Goal: Find specific page/section: Find specific page/section

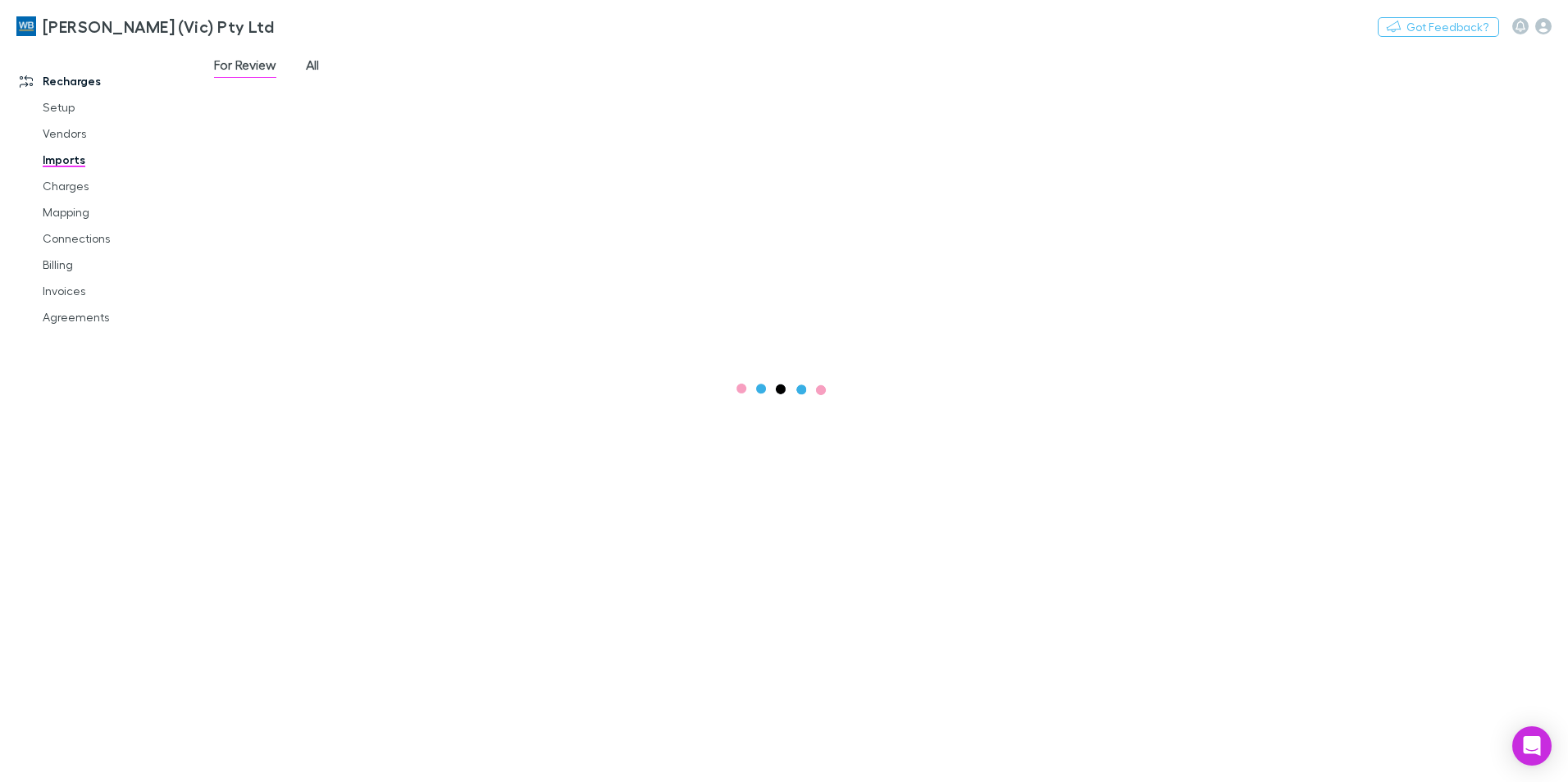
click at [310, 62] on span "All" at bounding box center [312, 68] width 13 height 21
click at [310, 67] on span "All" at bounding box center [312, 68] width 13 height 21
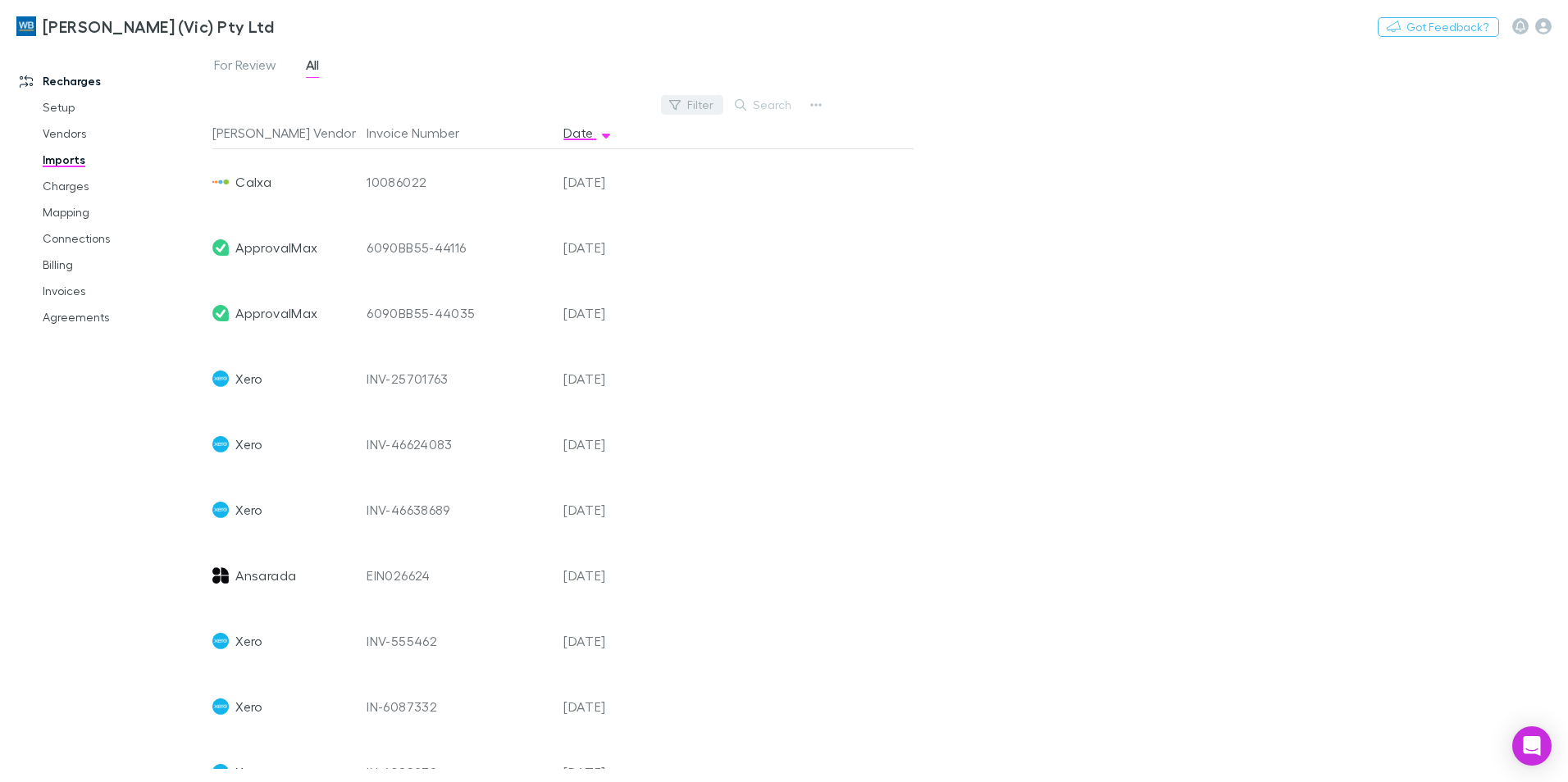
click at [694, 110] on button "Filter" at bounding box center [692, 104] width 62 height 19
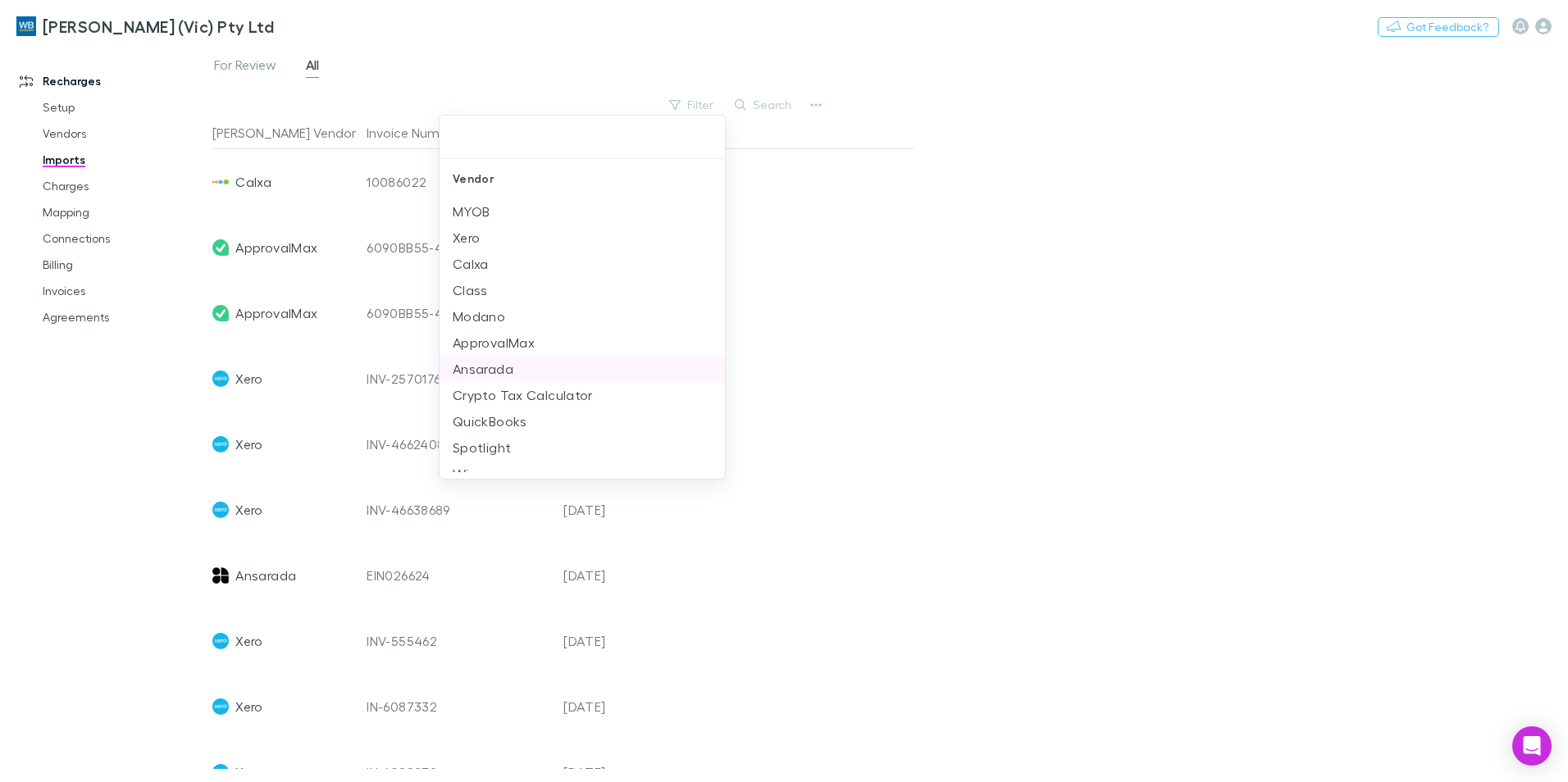
click at [514, 366] on li "Ansarada" at bounding box center [581, 369] width 285 height 26
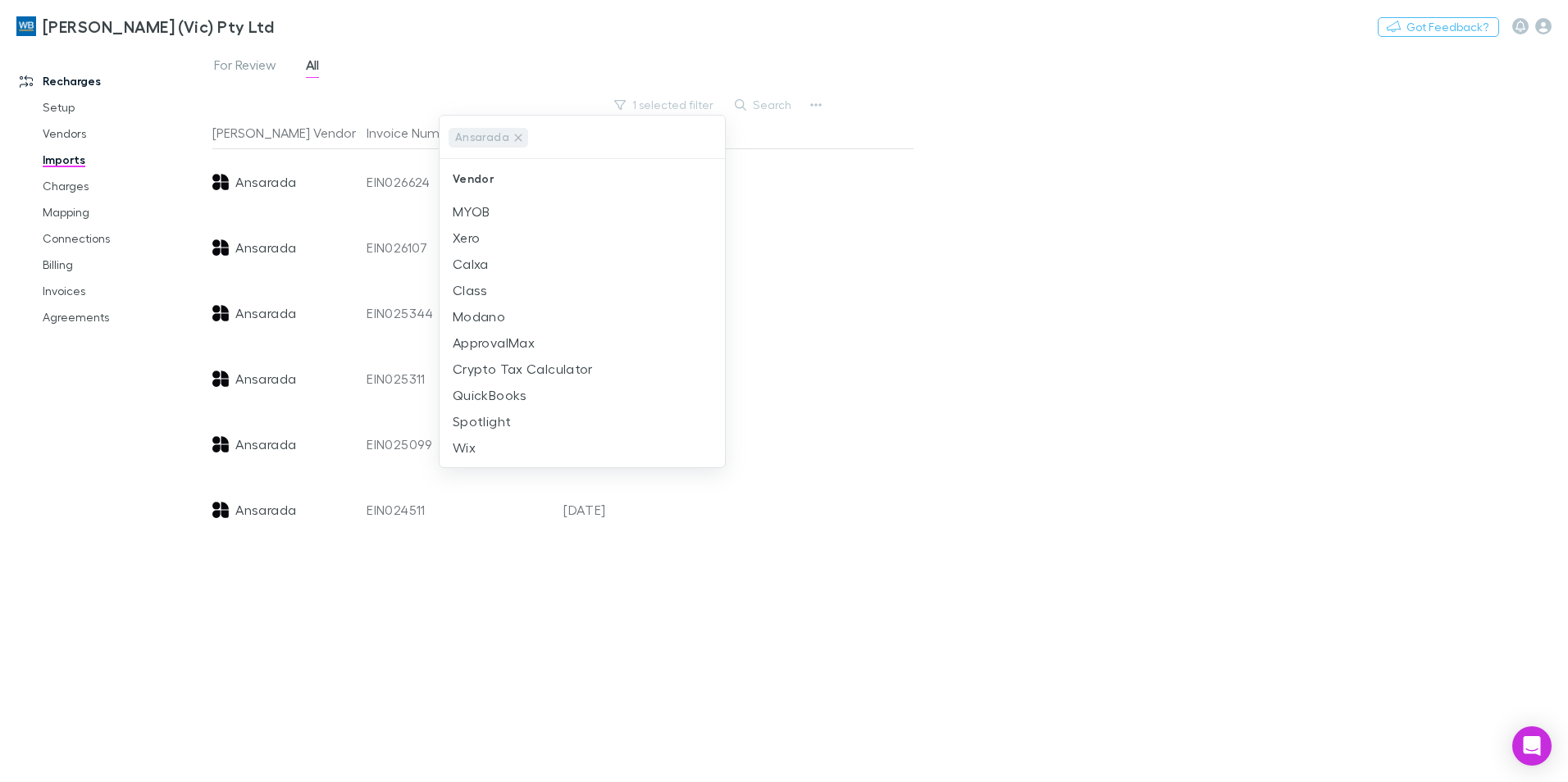
click at [918, 319] on div at bounding box center [784, 391] width 1568 height 782
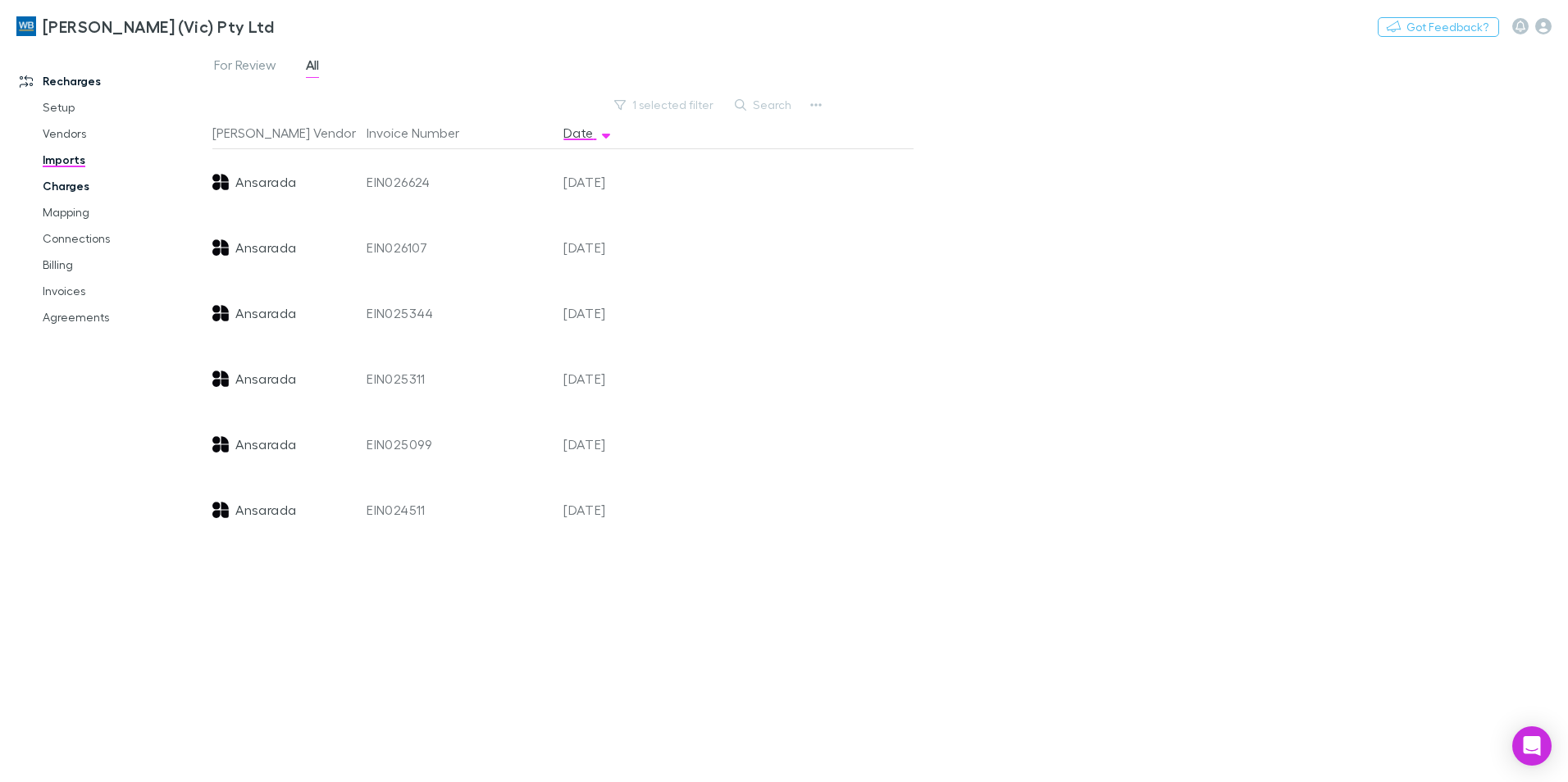
click at [79, 187] on link "Charges" at bounding box center [124, 186] width 196 height 26
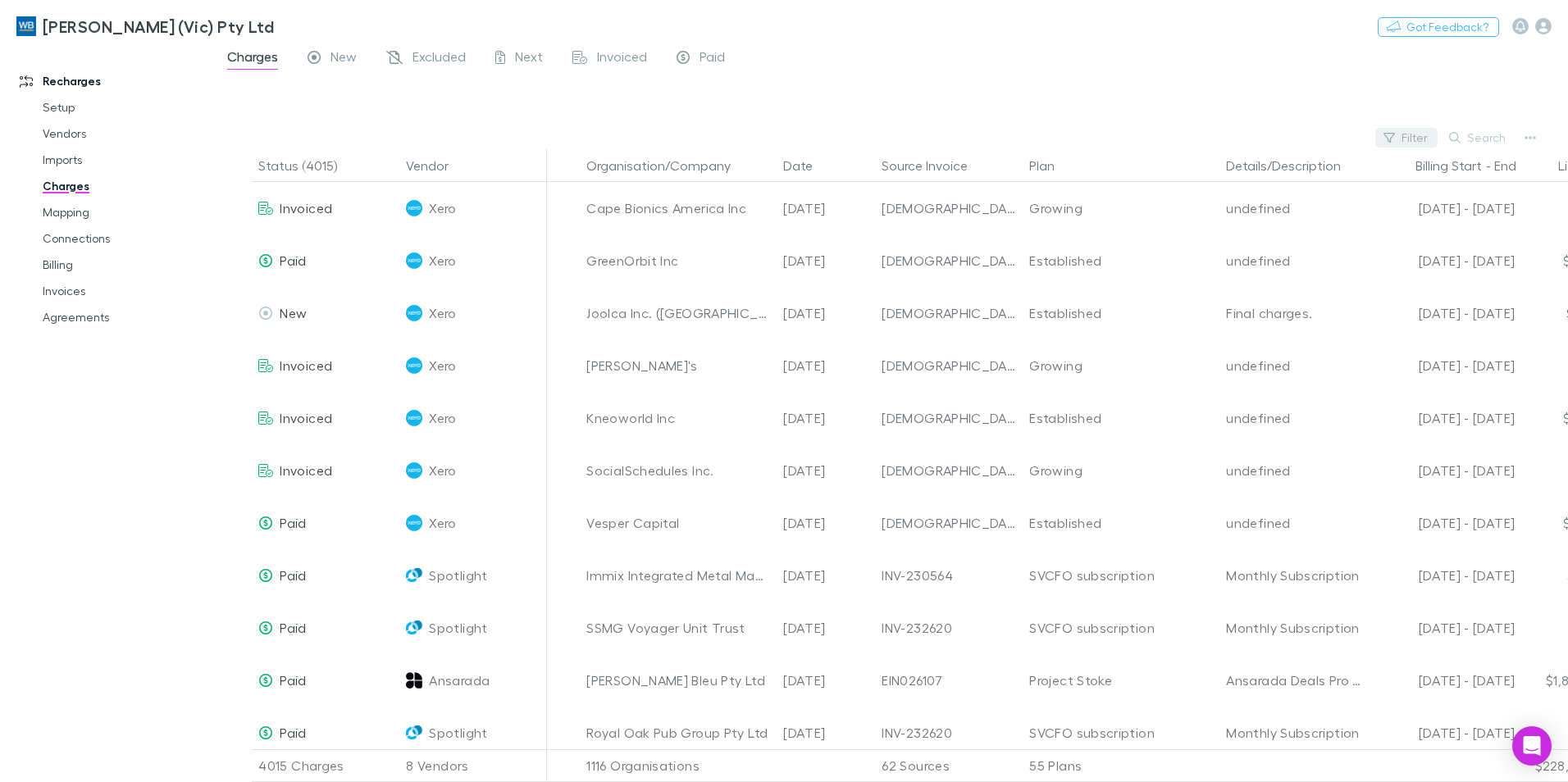
click at [1422, 144] on button "Filter" at bounding box center [1406, 138] width 62 height 19
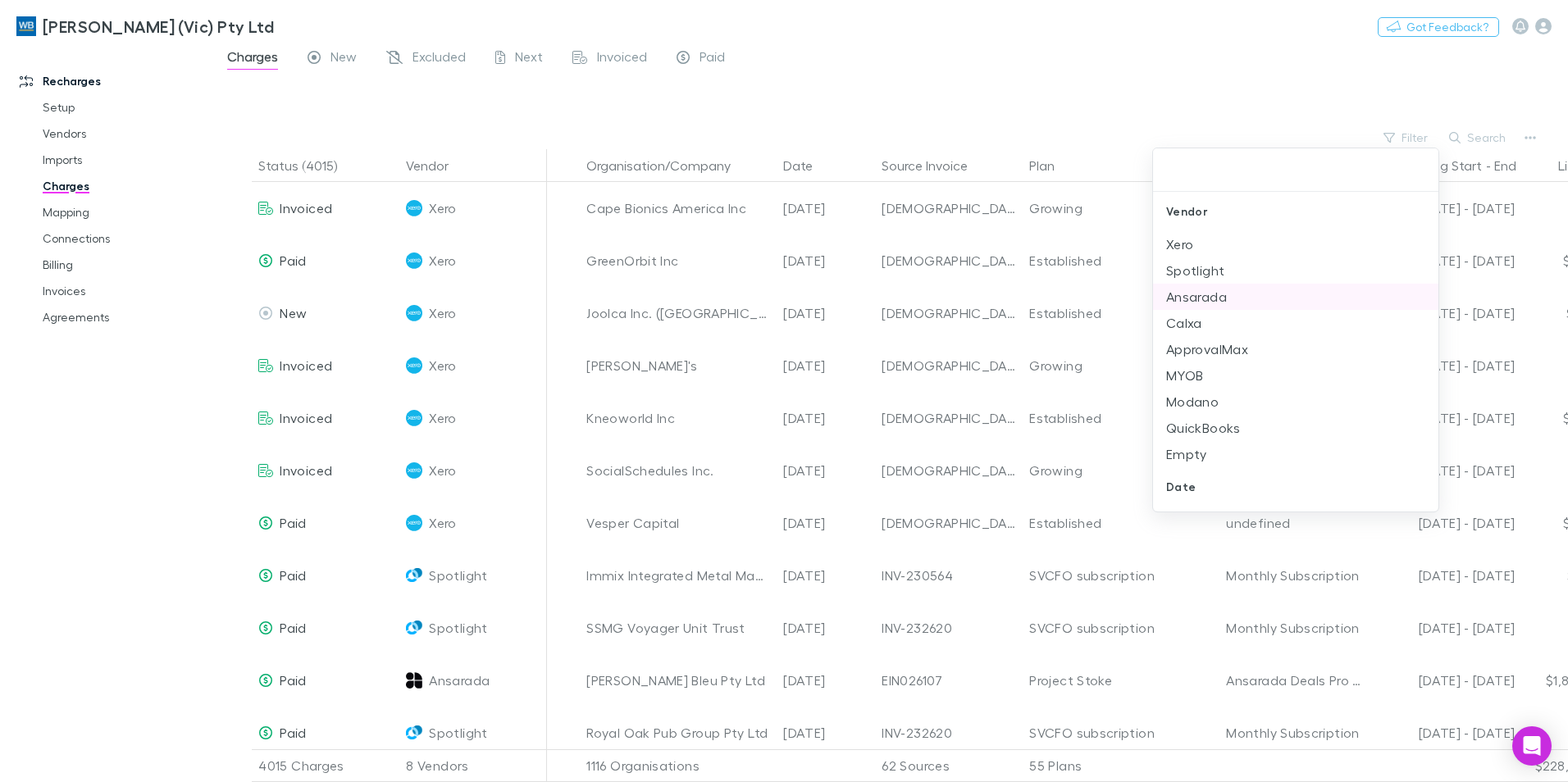
click at [1228, 296] on li "Ansarada" at bounding box center [1294, 296] width 285 height 26
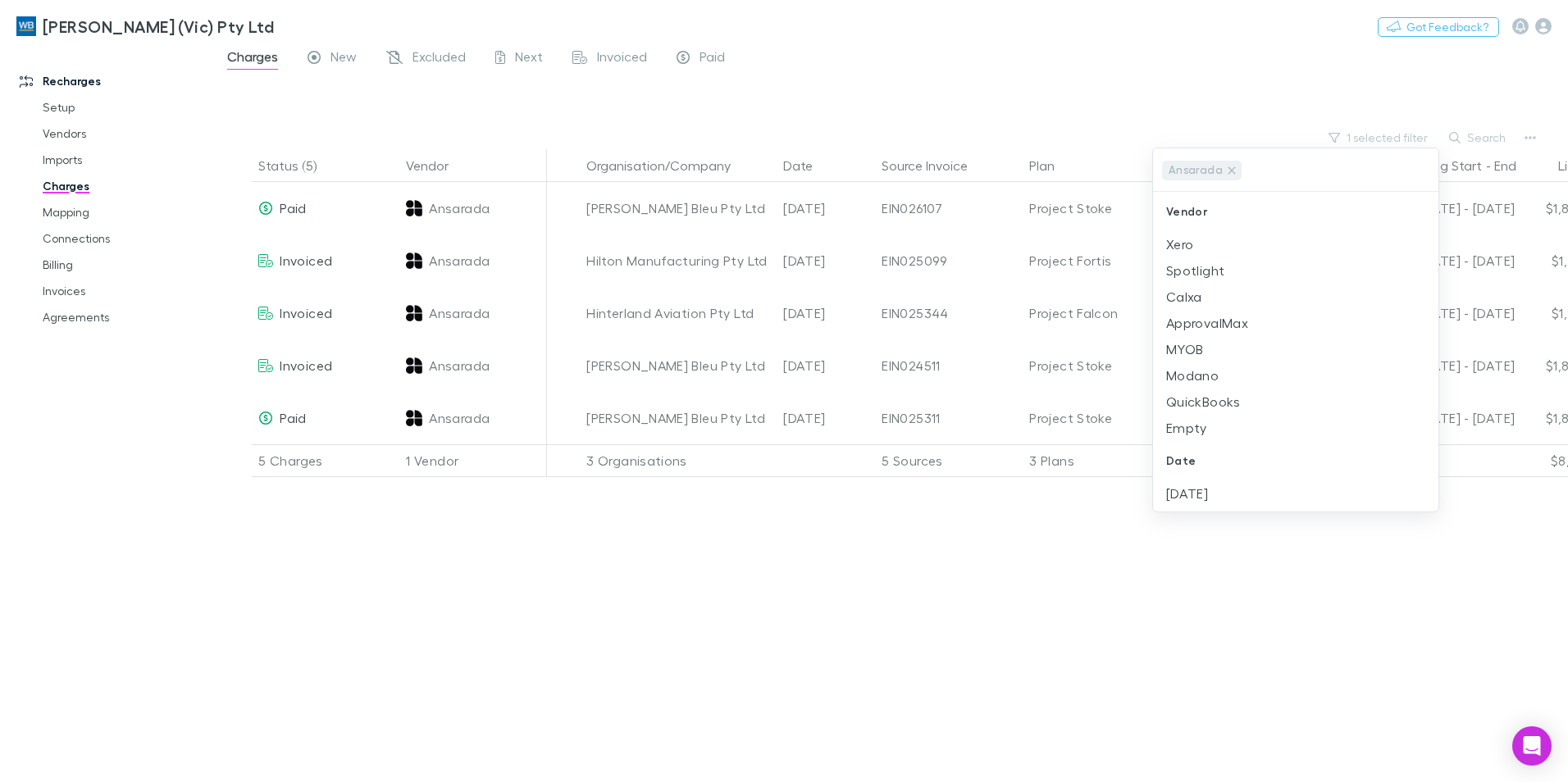
click at [802, 657] on div at bounding box center [784, 391] width 1568 height 782
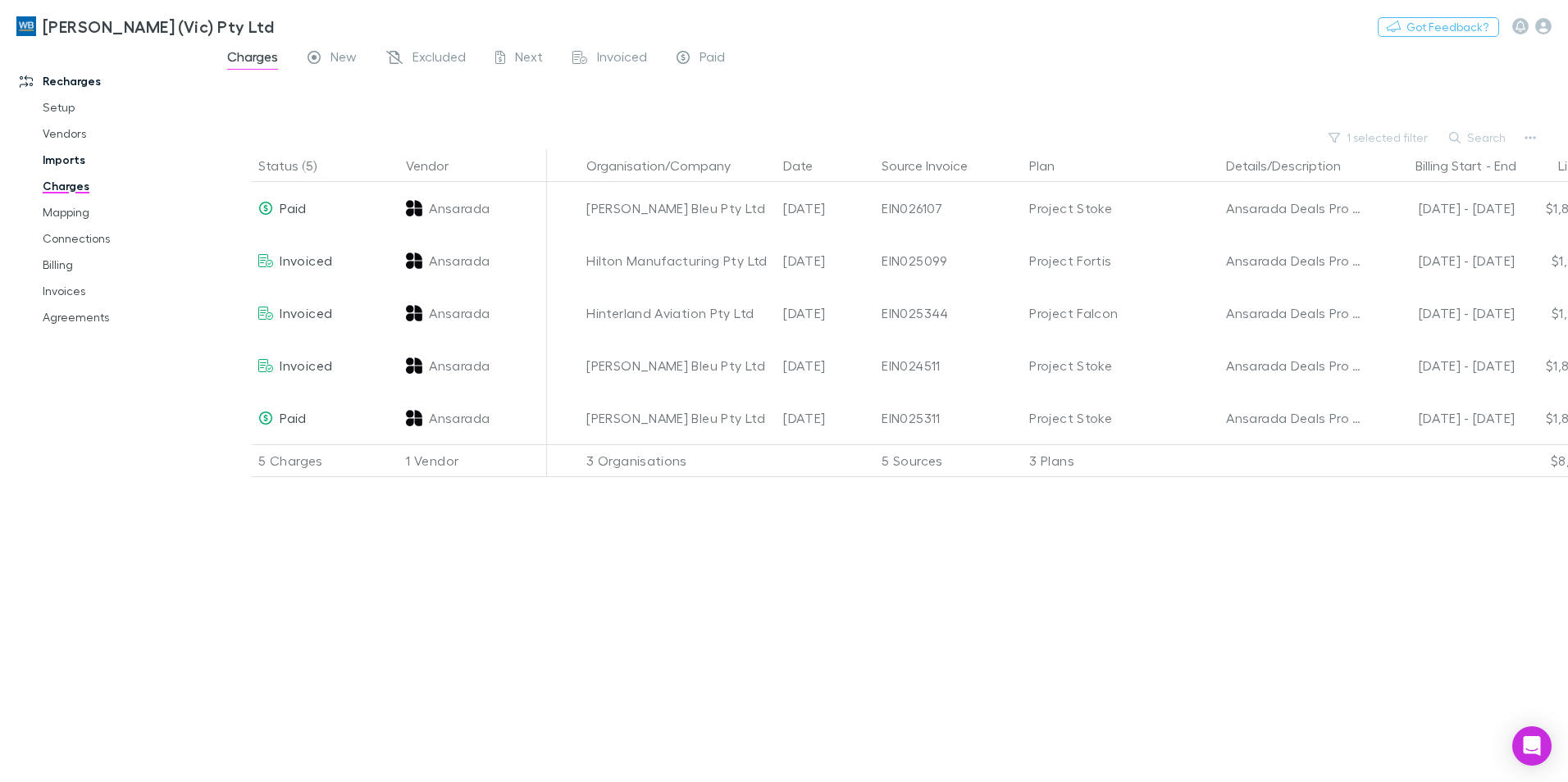
click at [81, 155] on link "Imports" at bounding box center [124, 160] width 196 height 26
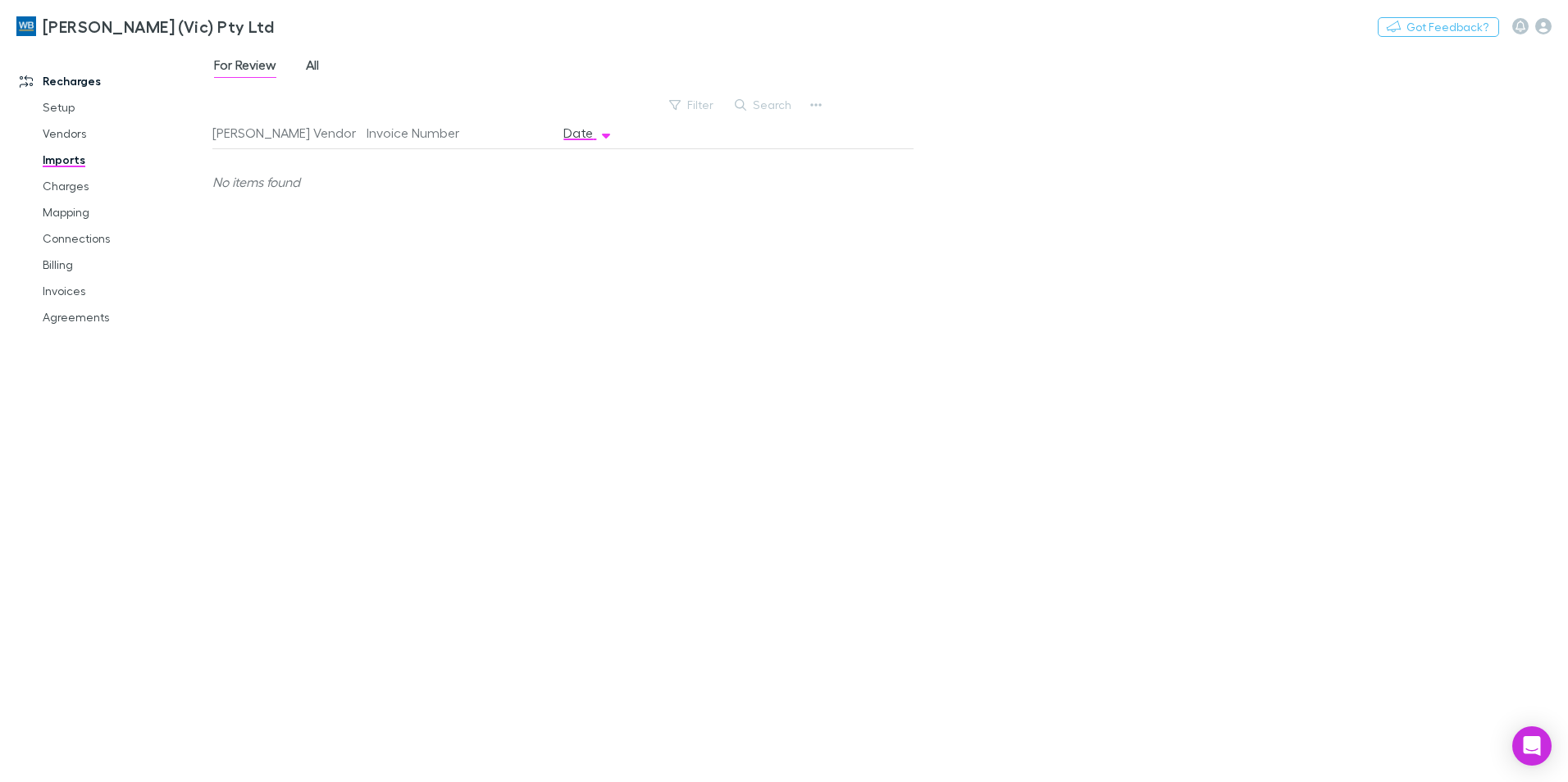
click at [311, 68] on span "All" at bounding box center [312, 68] width 13 height 21
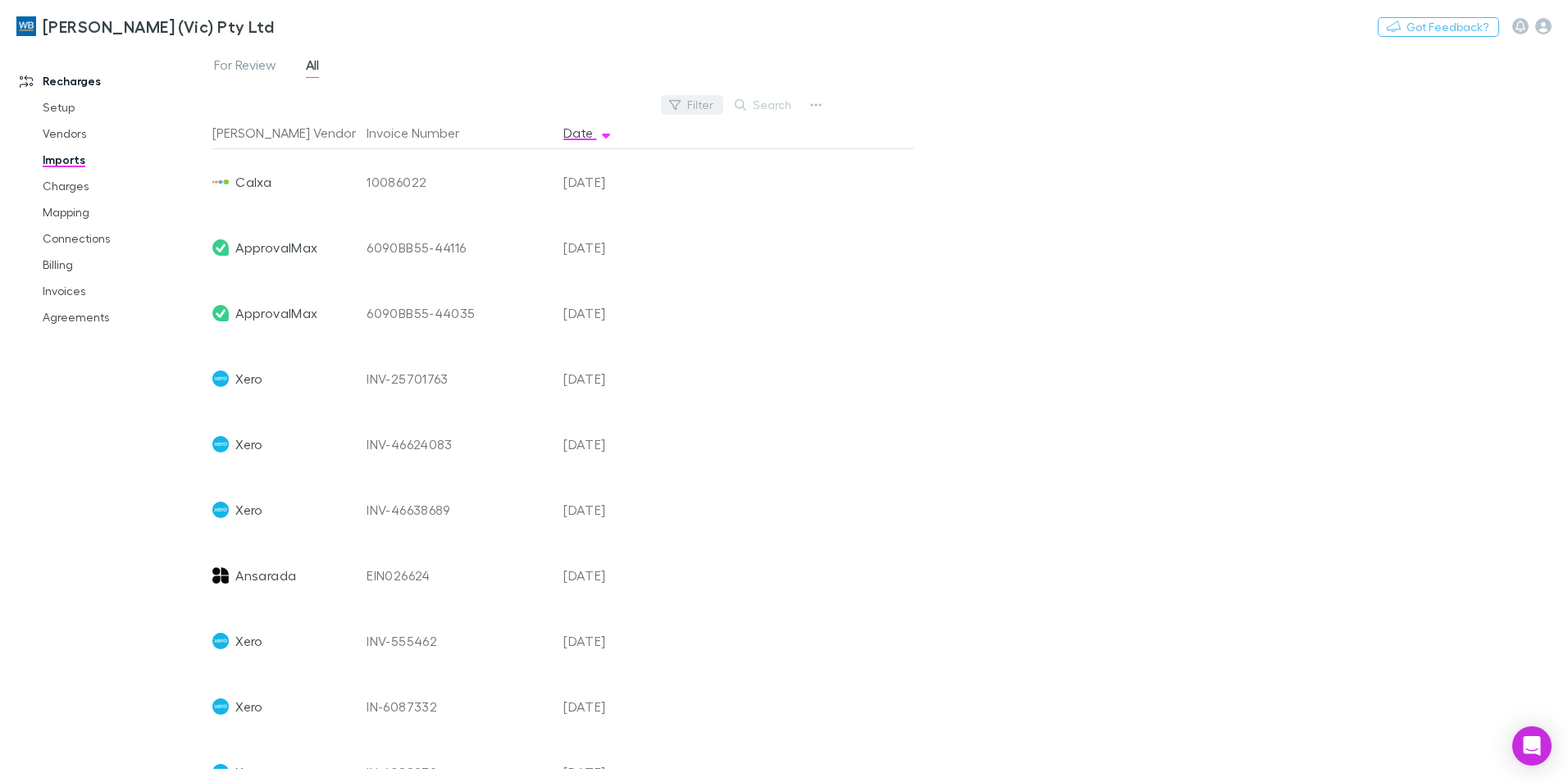
click at [702, 103] on button "Filter" at bounding box center [692, 104] width 62 height 19
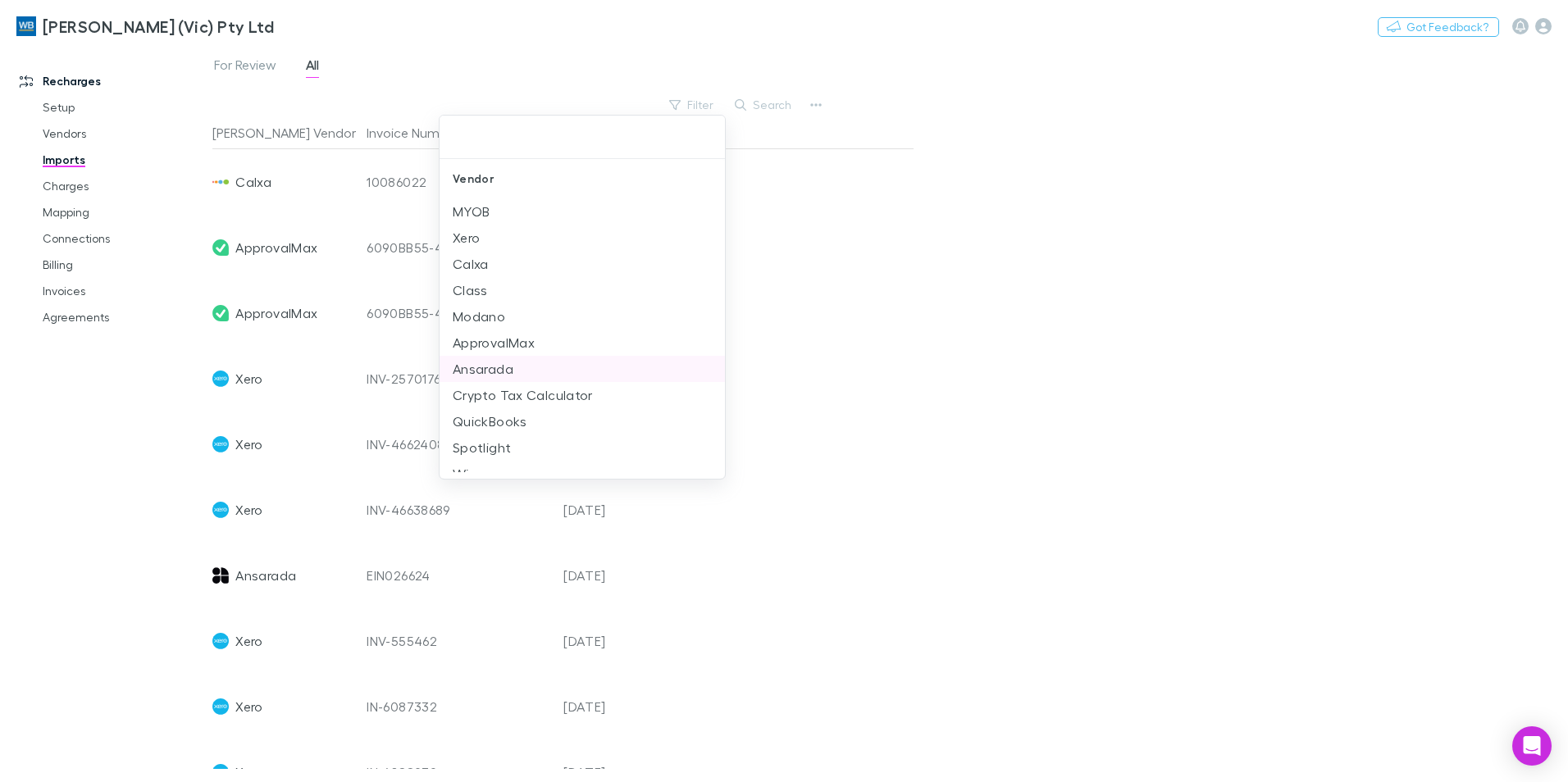
click at [499, 361] on li "Ansarada" at bounding box center [581, 369] width 285 height 26
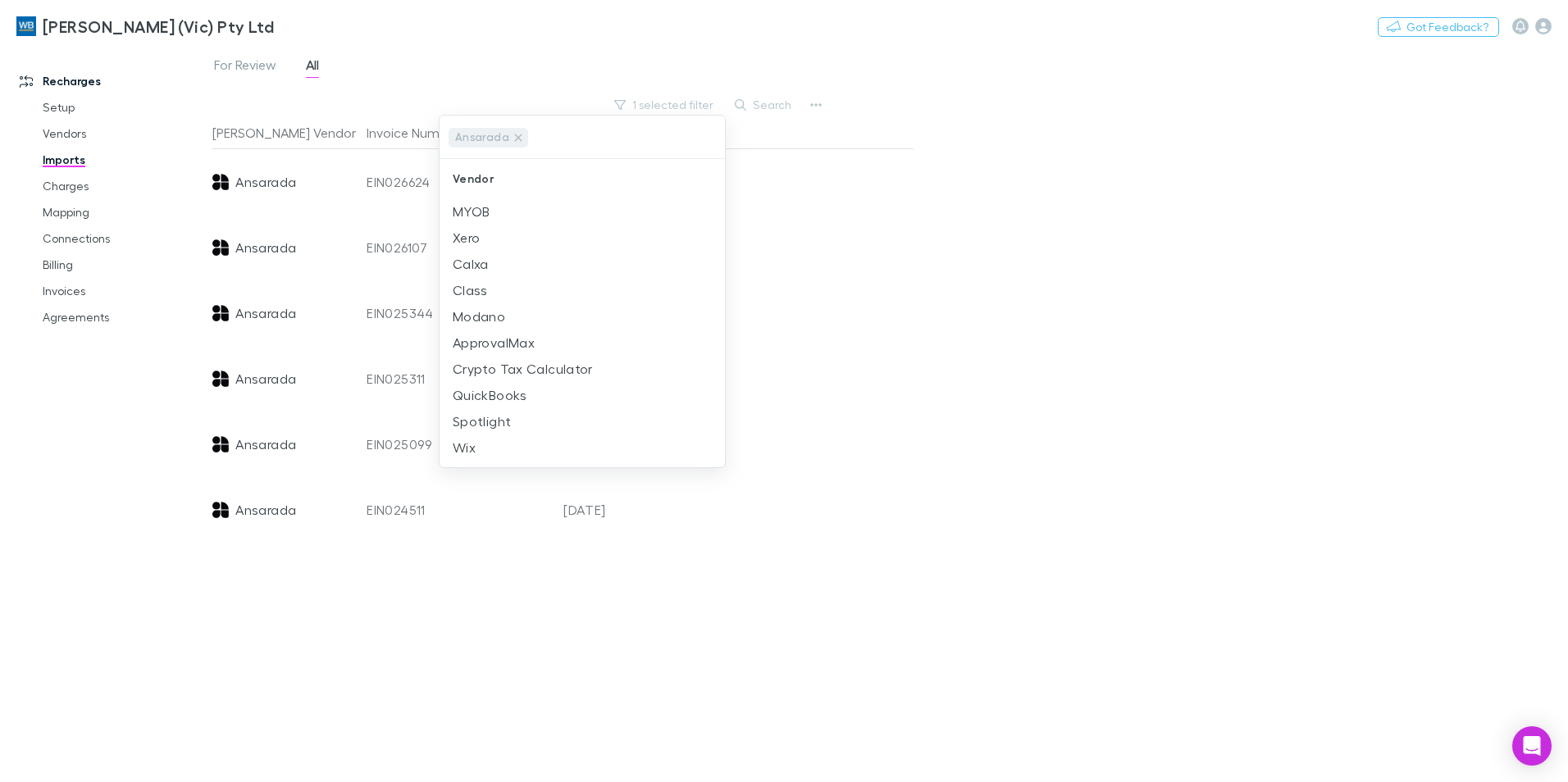
click at [898, 334] on div at bounding box center [784, 391] width 1568 height 782
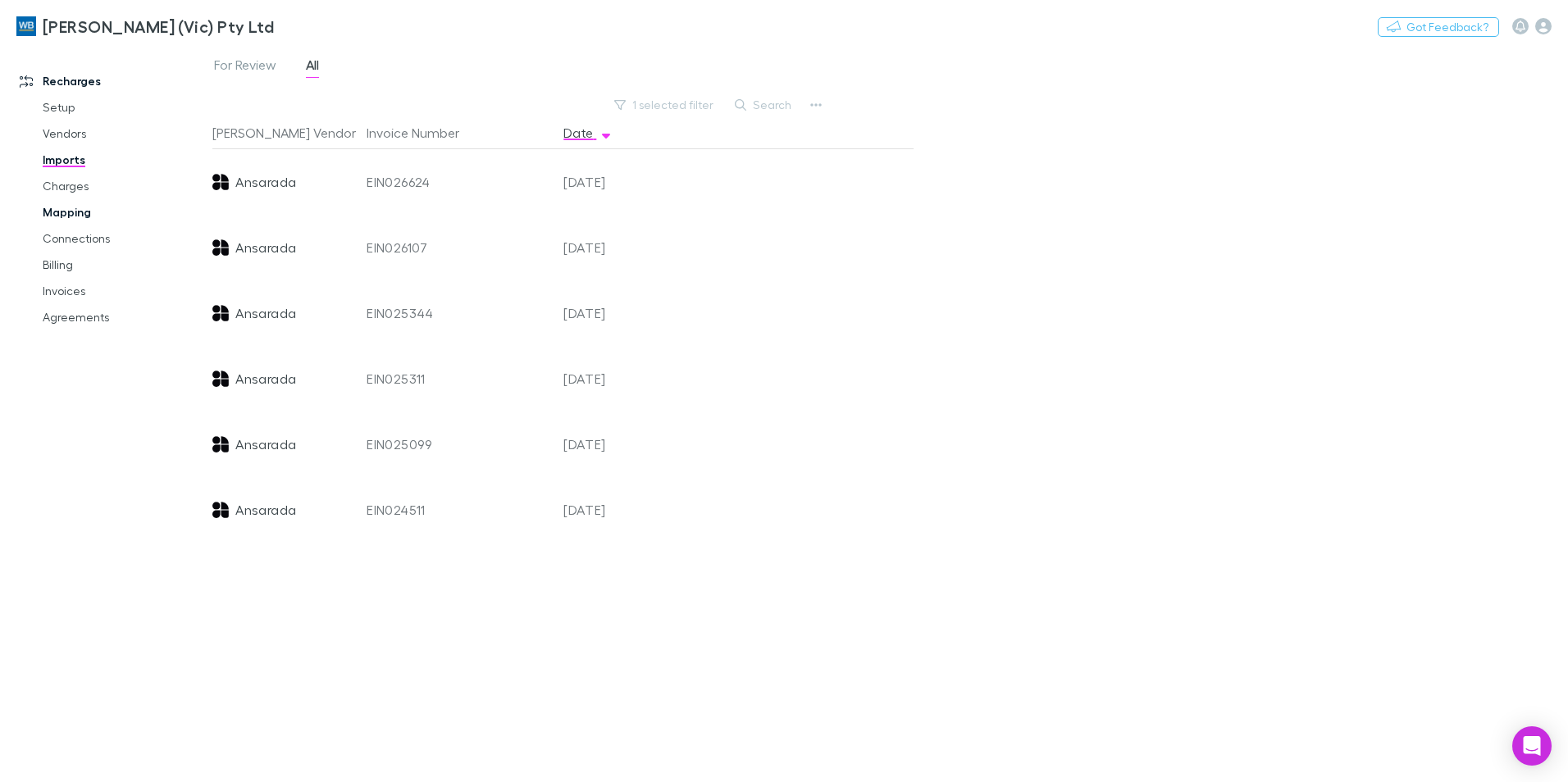
click at [55, 208] on link "Mapping" at bounding box center [124, 212] width 196 height 26
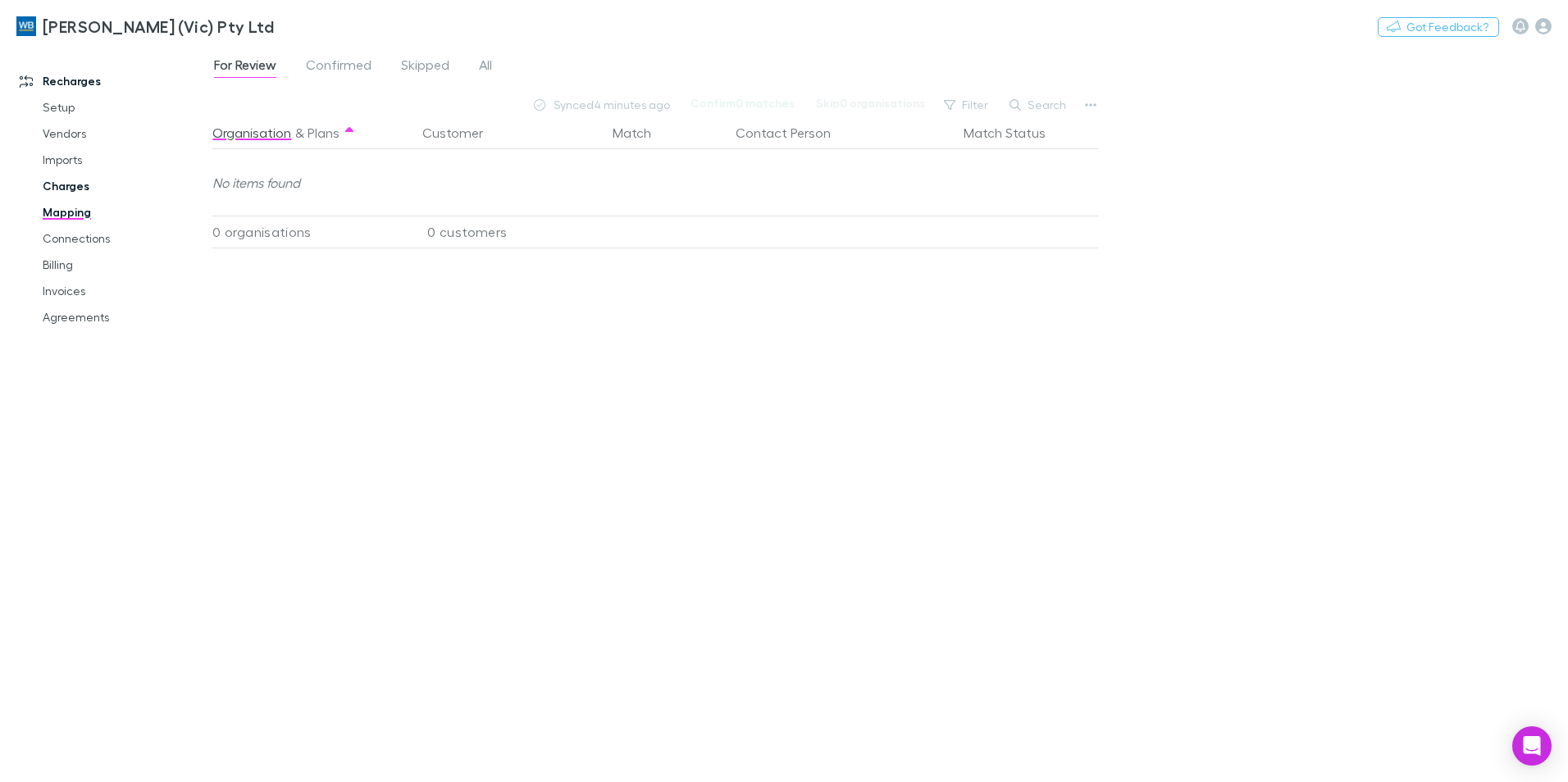
click at [66, 190] on link "Charges" at bounding box center [124, 186] width 196 height 26
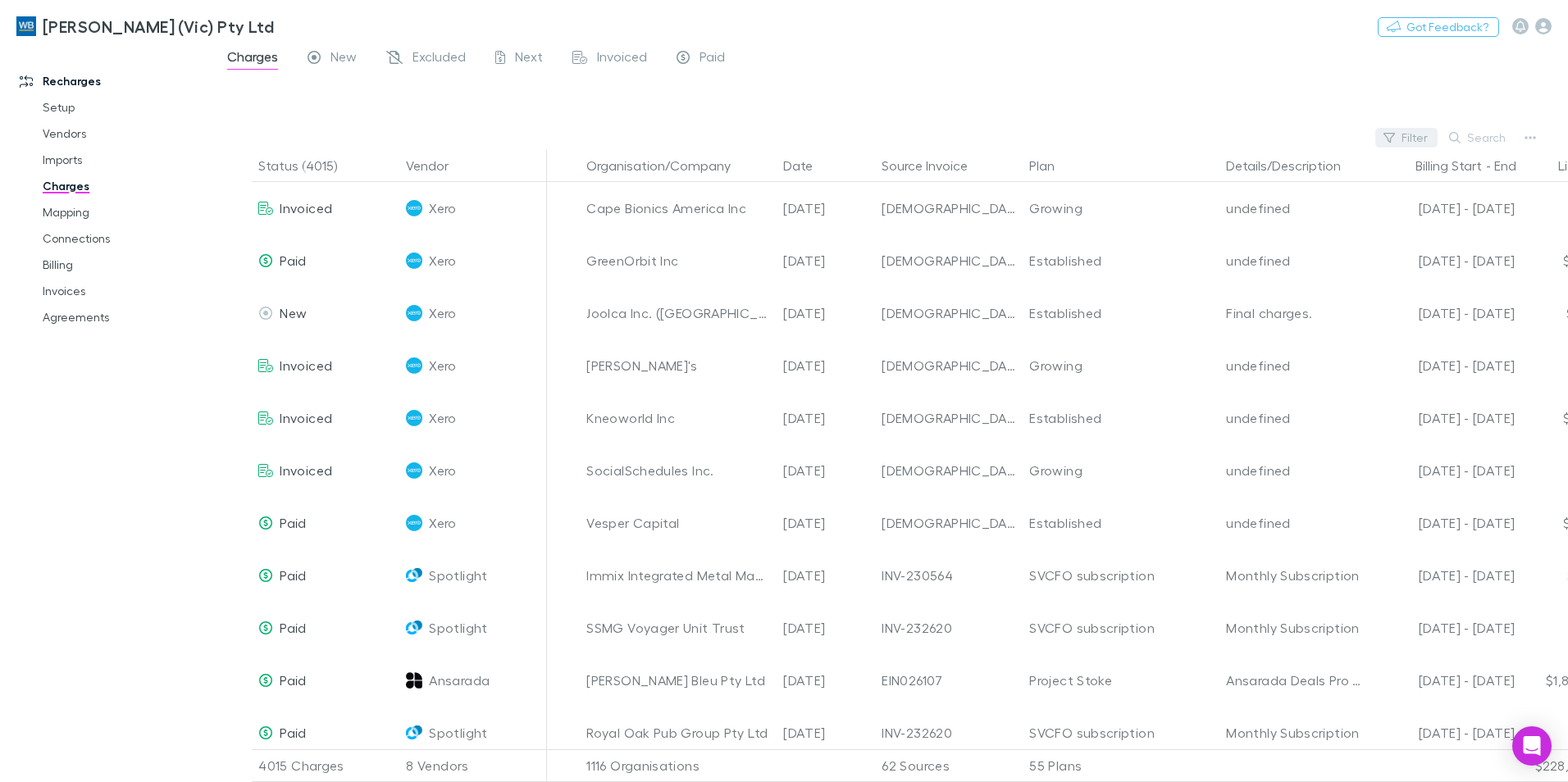
click at [1423, 143] on button "Filter" at bounding box center [1406, 138] width 62 height 19
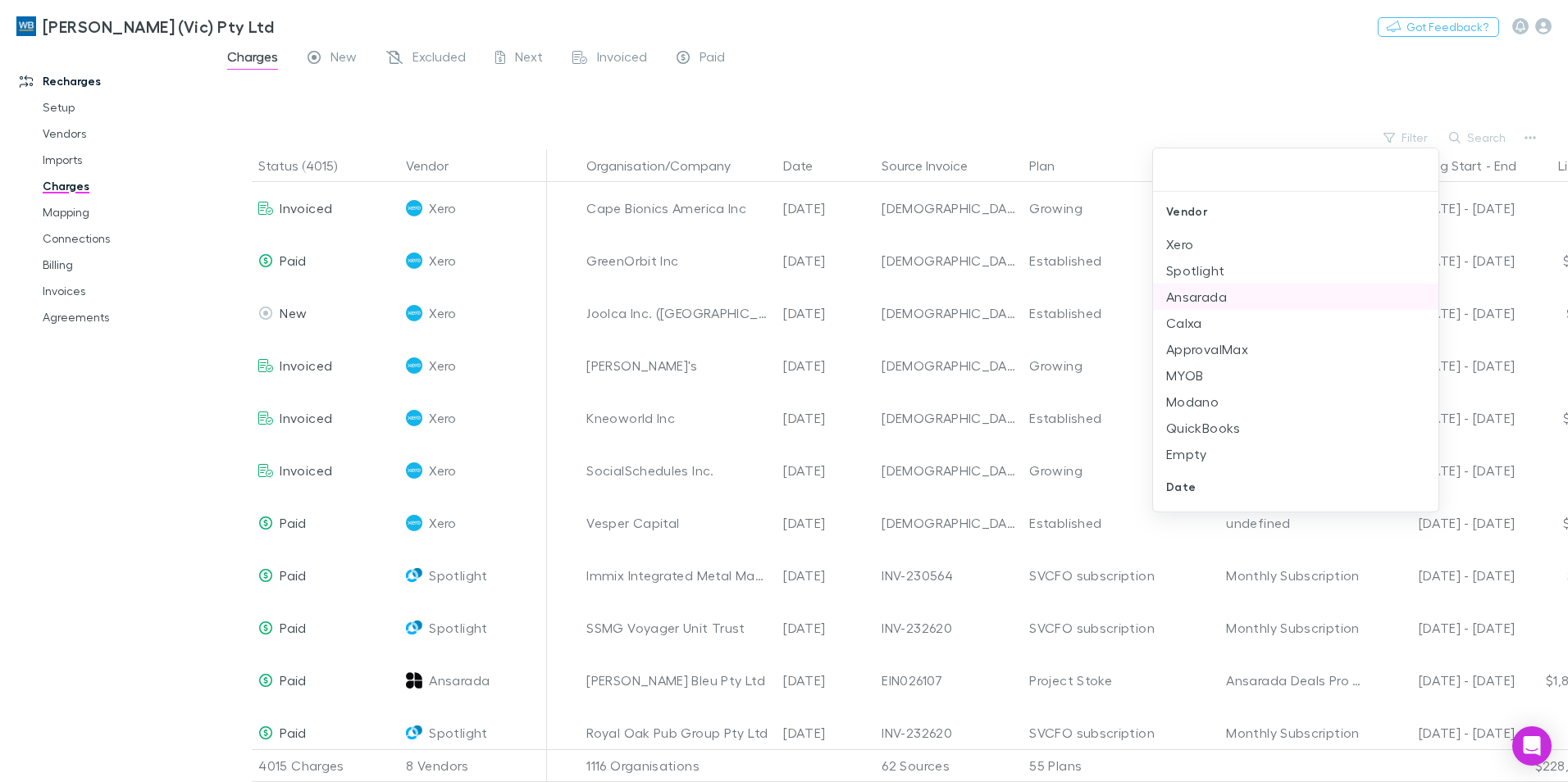
click at [1189, 301] on li "Ansarada" at bounding box center [1294, 296] width 285 height 26
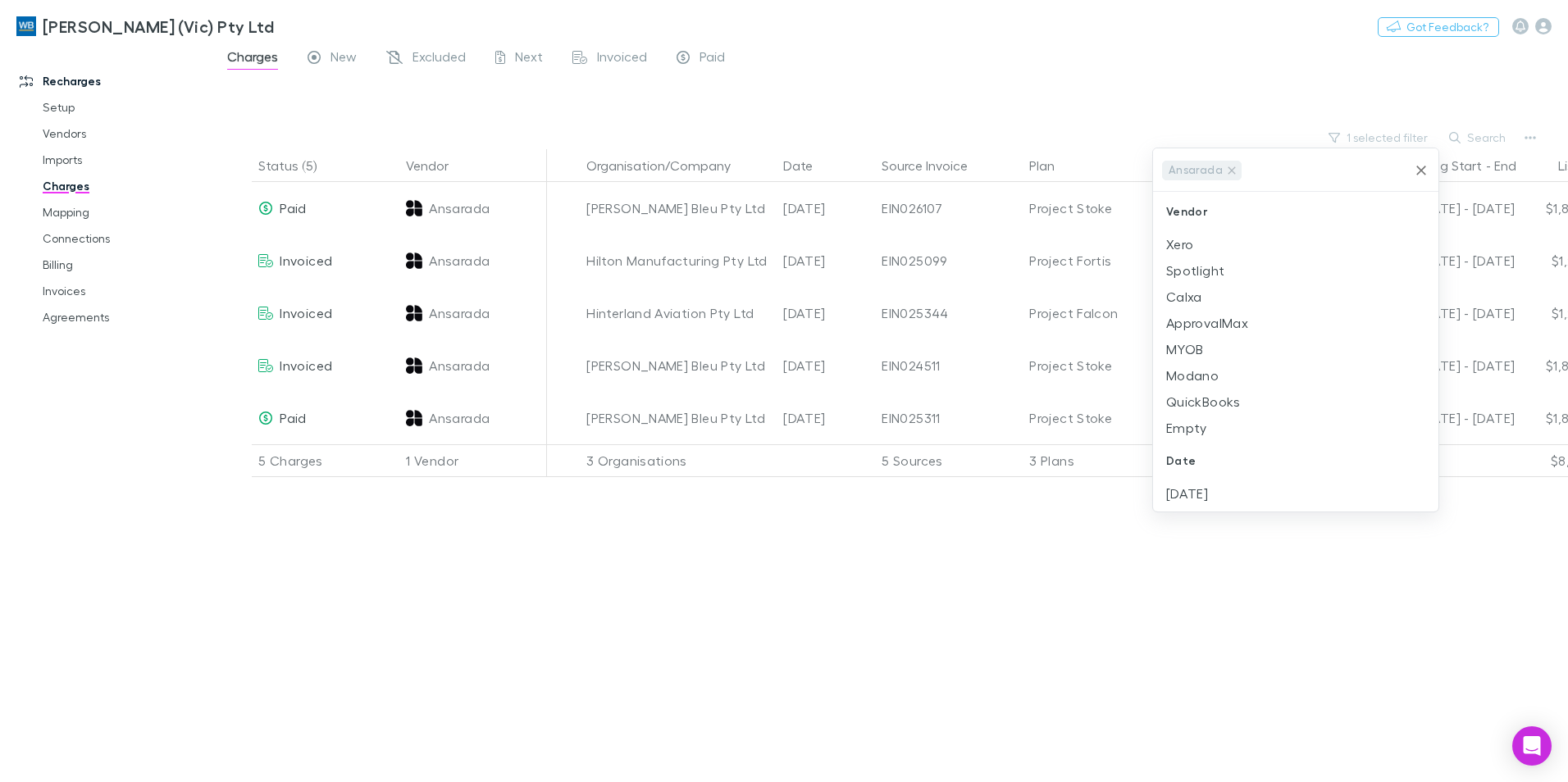
click at [761, 582] on div at bounding box center [784, 391] width 1568 height 782
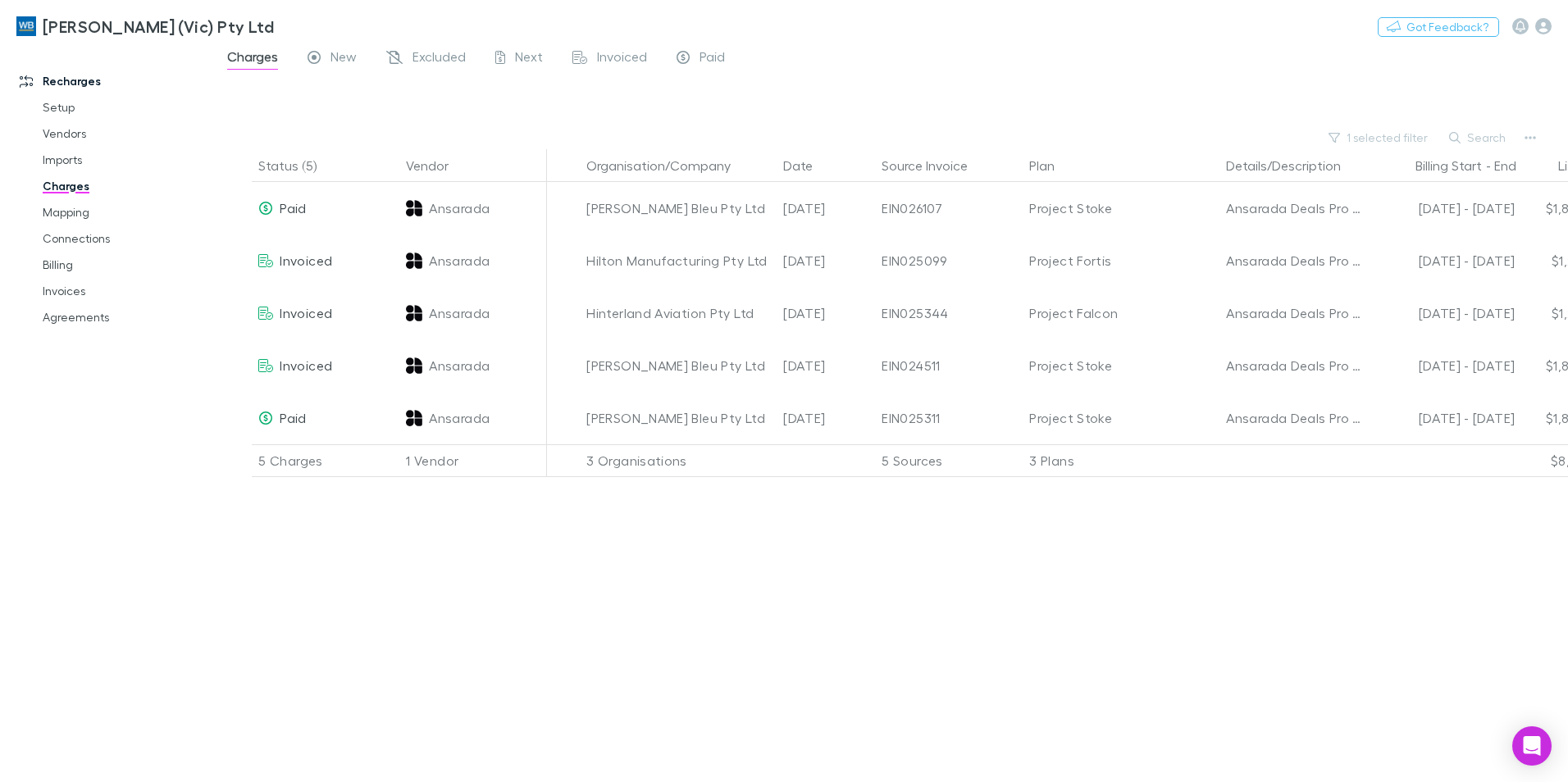
drag, startPoint x: 52, startPoint y: 160, endPoint x: 577, endPoint y: 205, distance: 526.9
click at [52, 160] on link "Imports" at bounding box center [124, 160] width 196 height 26
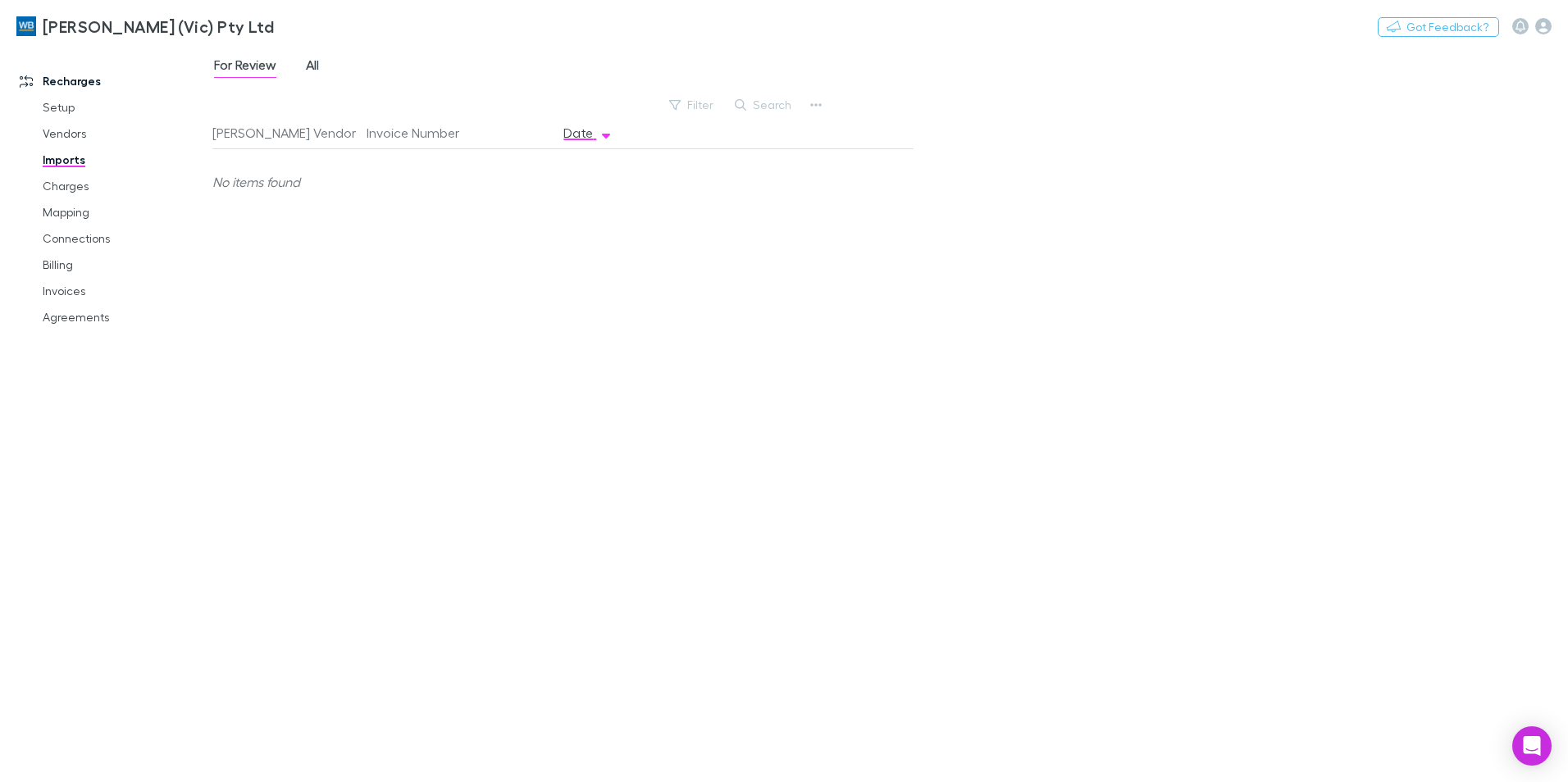
click at [309, 65] on span "All" at bounding box center [312, 68] width 13 height 21
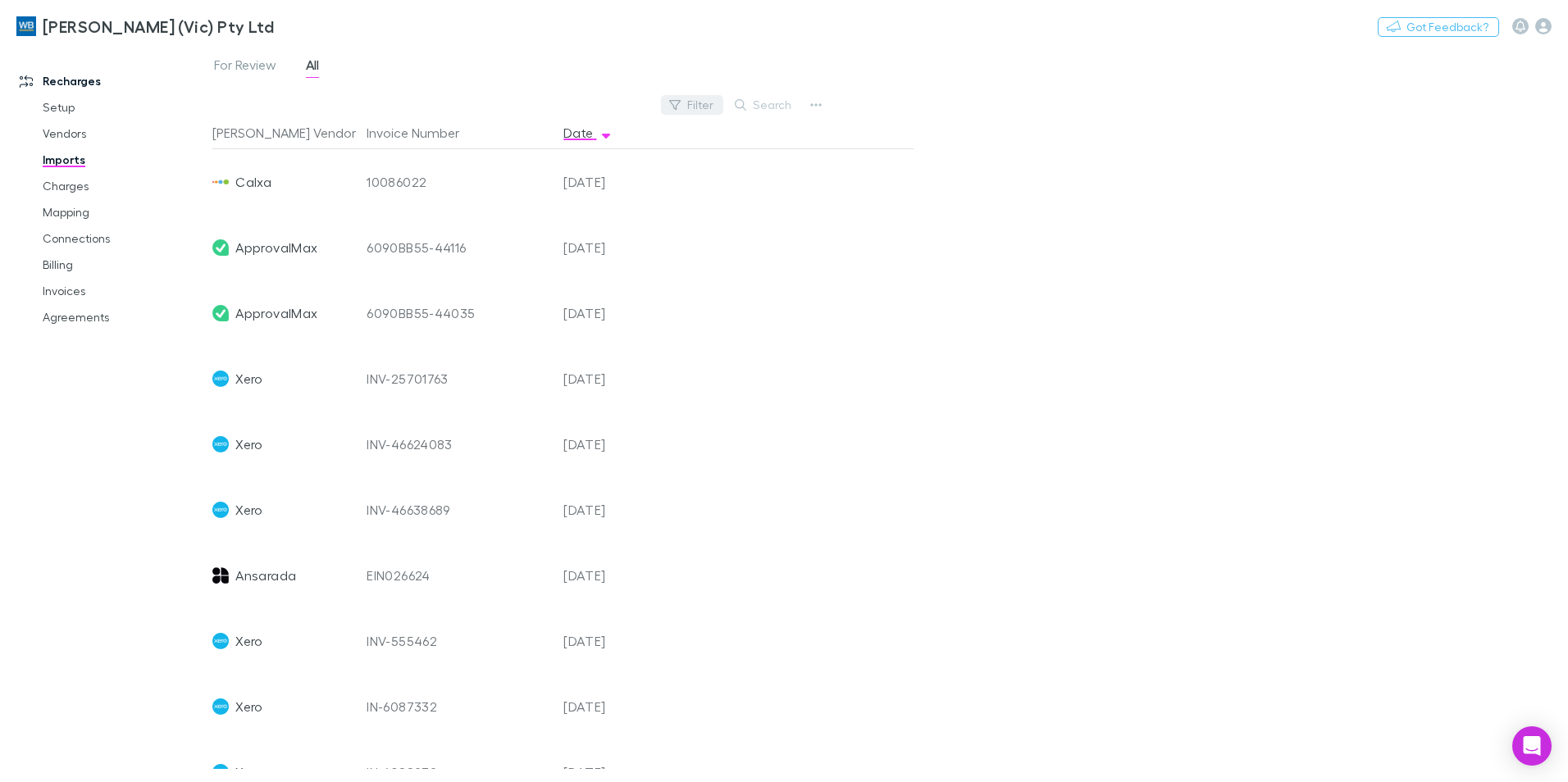
click at [695, 110] on button "Filter" at bounding box center [692, 104] width 62 height 19
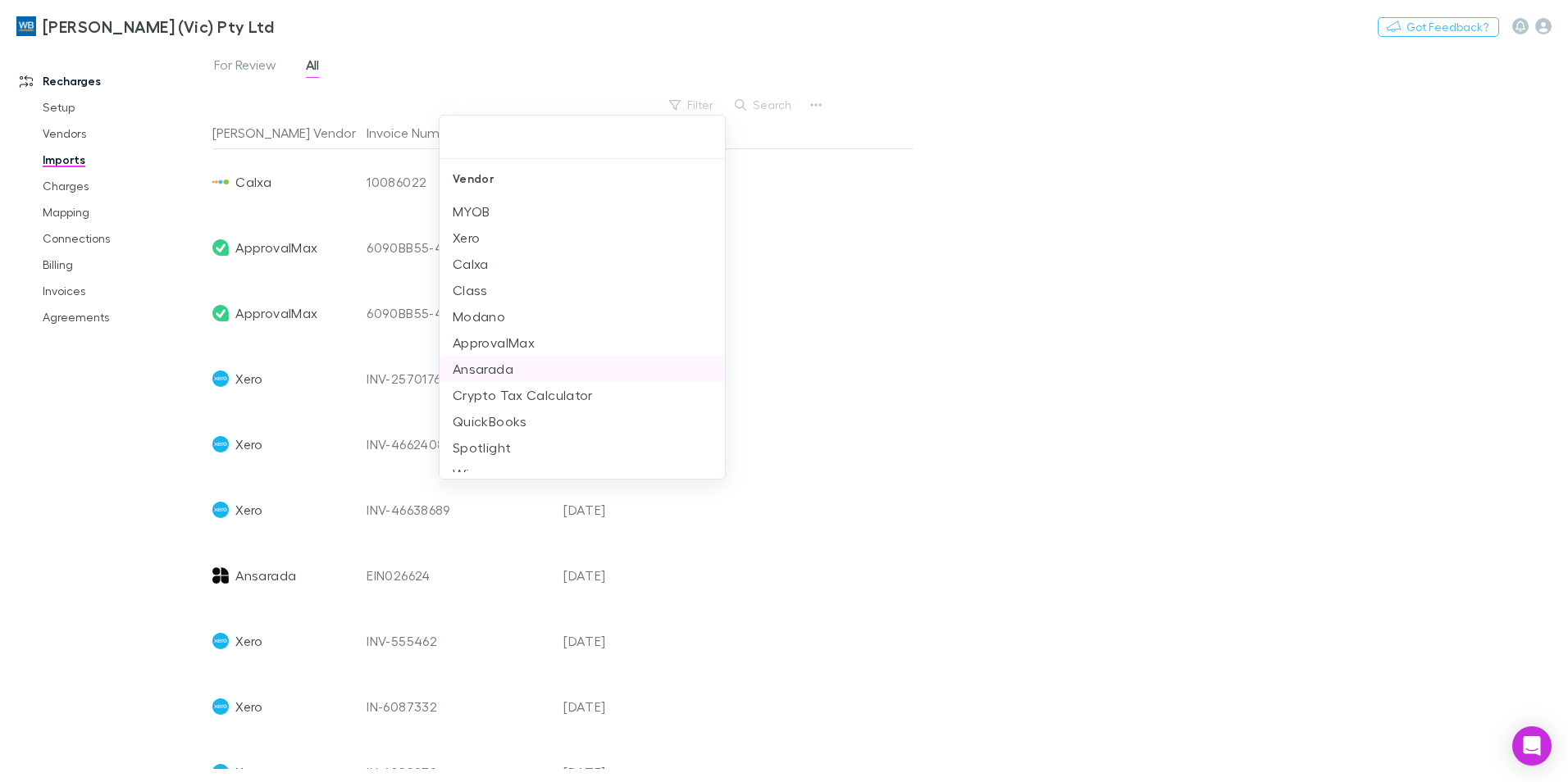
click at [513, 364] on li "Ansarada" at bounding box center [581, 369] width 285 height 26
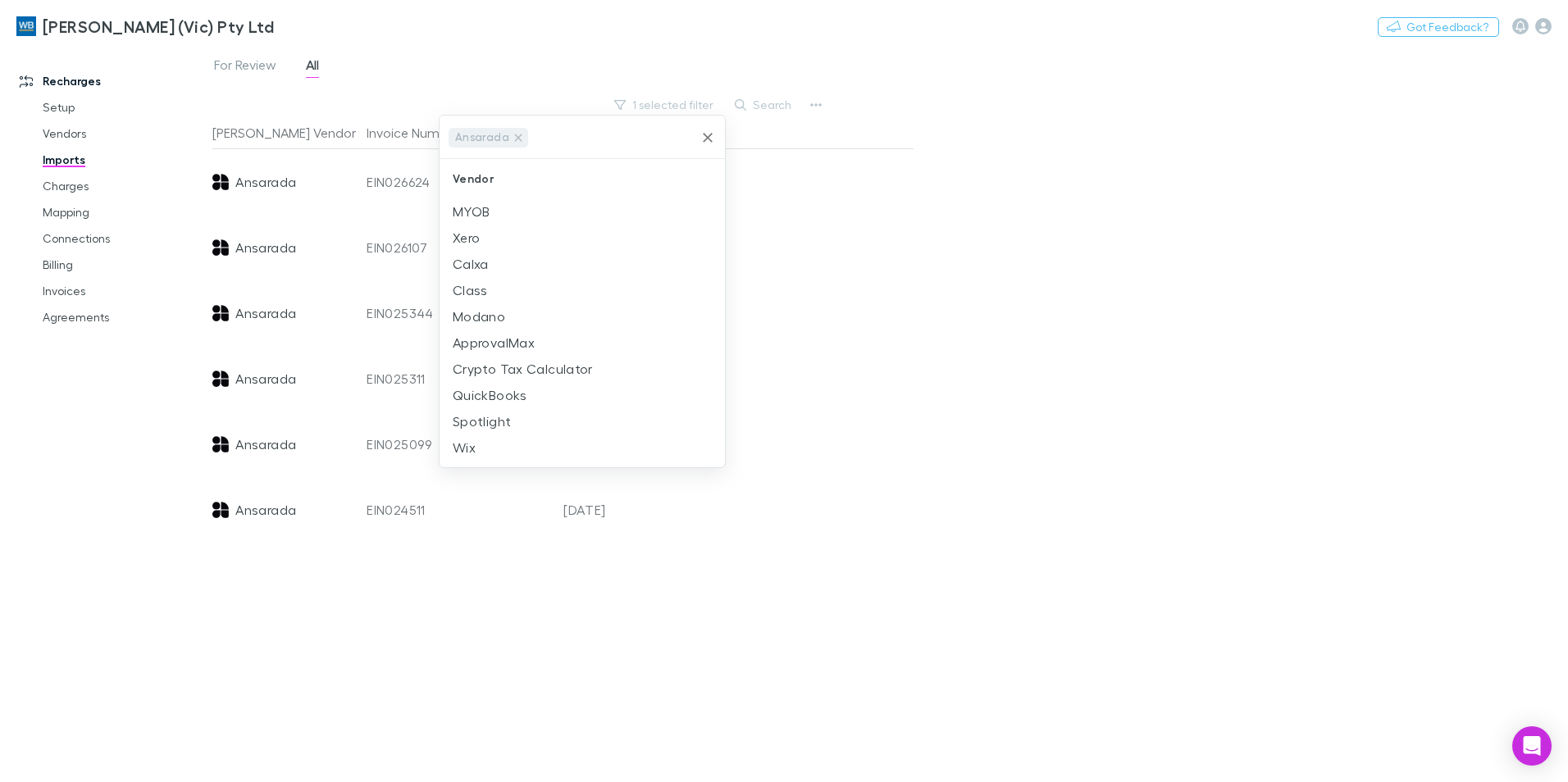
click at [894, 284] on div at bounding box center [784, 391] width 1568 height 782
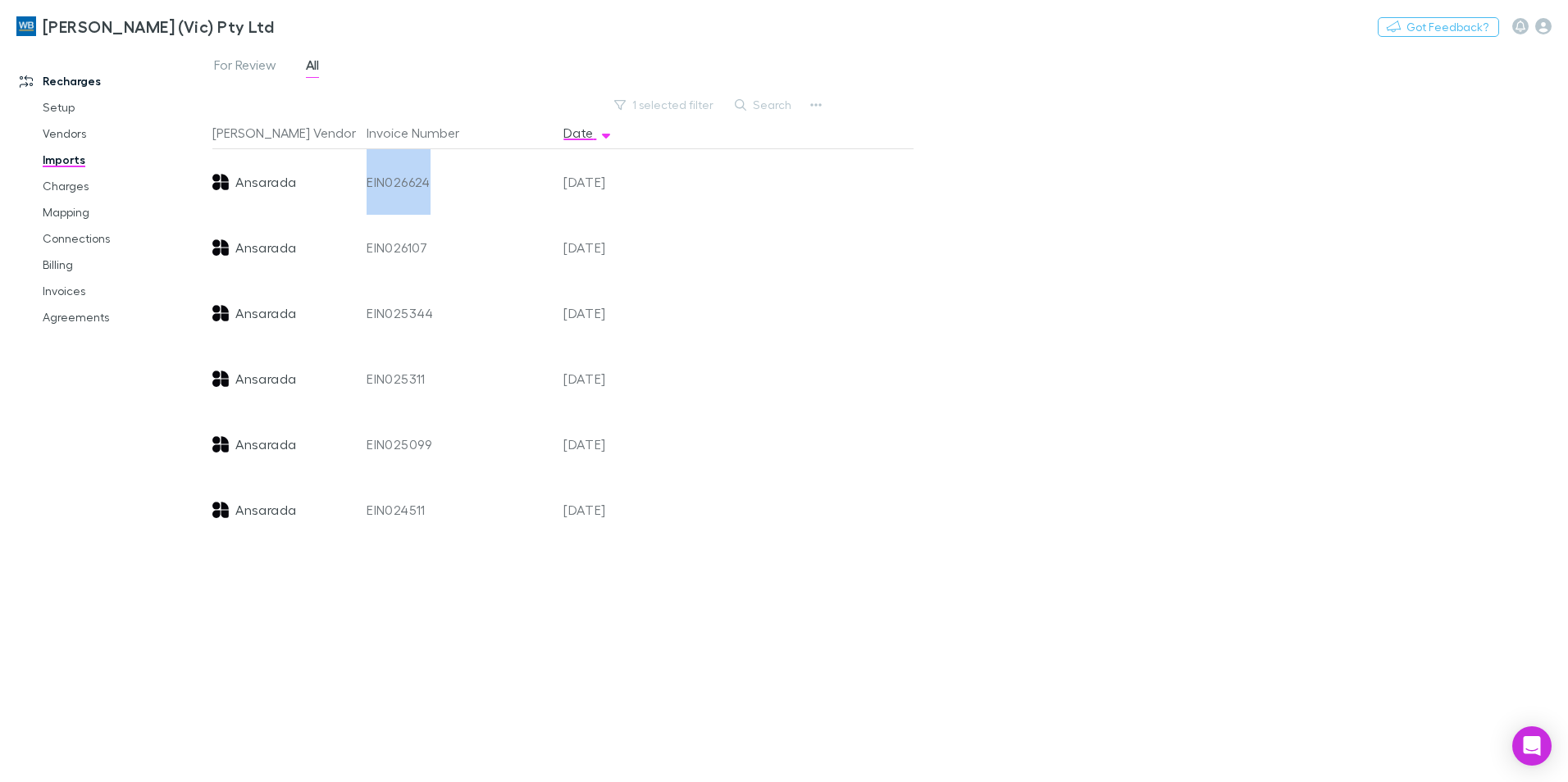
drag, startPoint x: 441, startPoint y: 182, endPoint x: 367, endPoint y: 182, distance: 74.0
click at [367, 182] on div "EIN026624" at bounding box center [458, 181] width 183 height 66
copy div "EIN026624"
click at [61, 182] on link "Charges" at bounding box center [124, 186] width 196 height 26
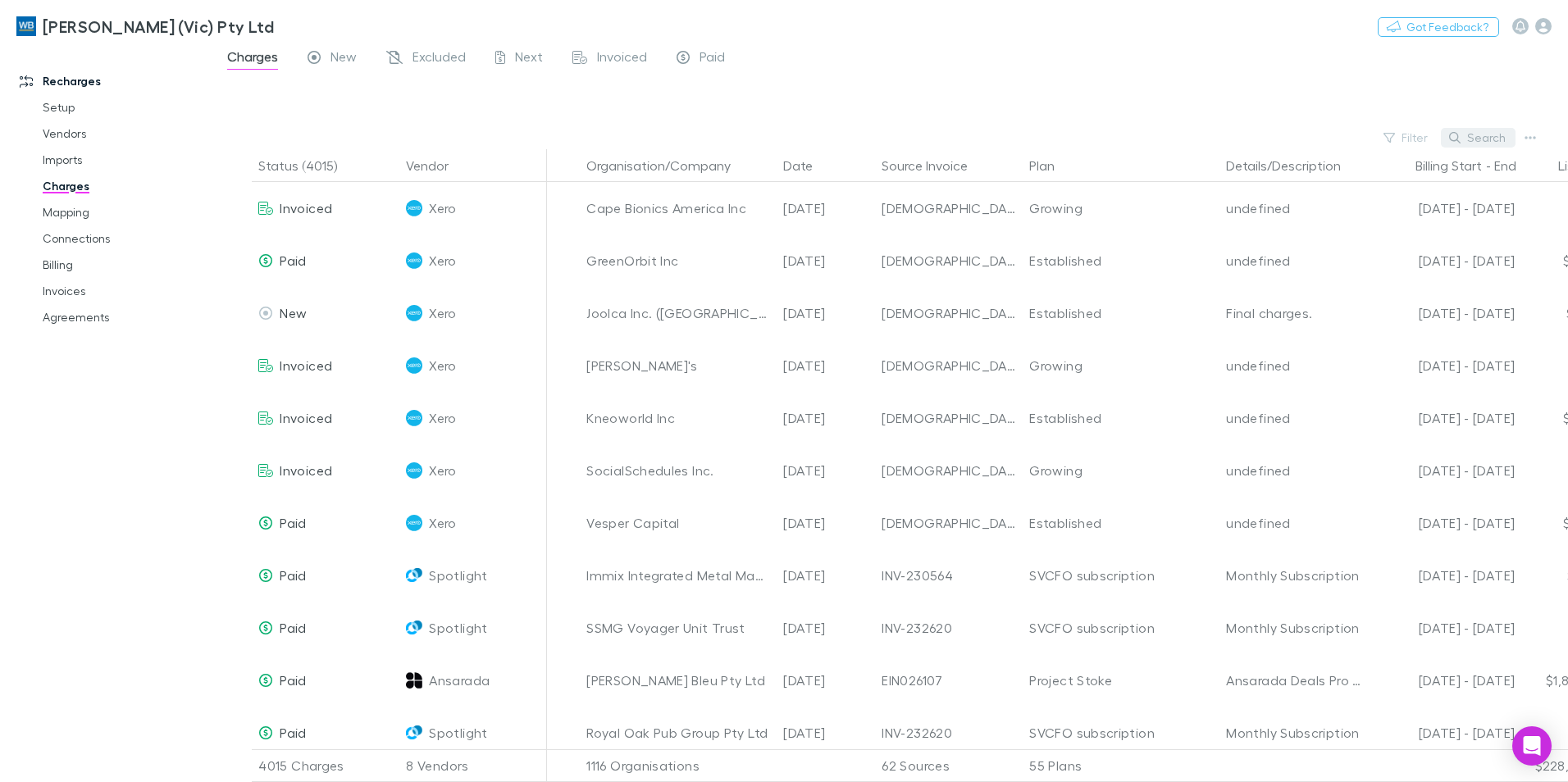
click at [1481, 138] on button "Search" at bounding box center [1478, 138] width 75 height 19
paste input "*********"
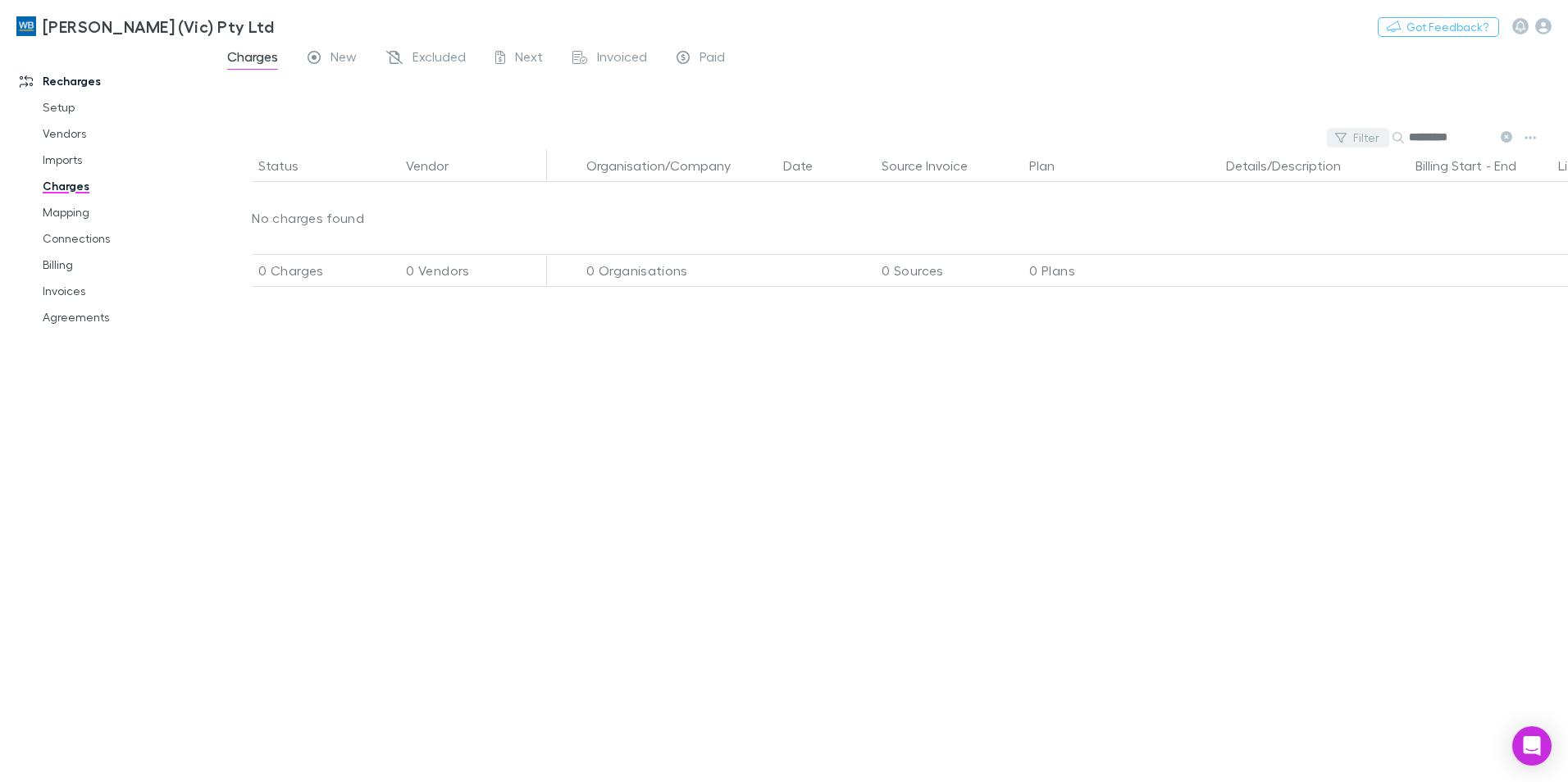
type input "*********"
click at [1365, 141] on button "Filter" at bounding box center [1358, 138] width 62 height 19
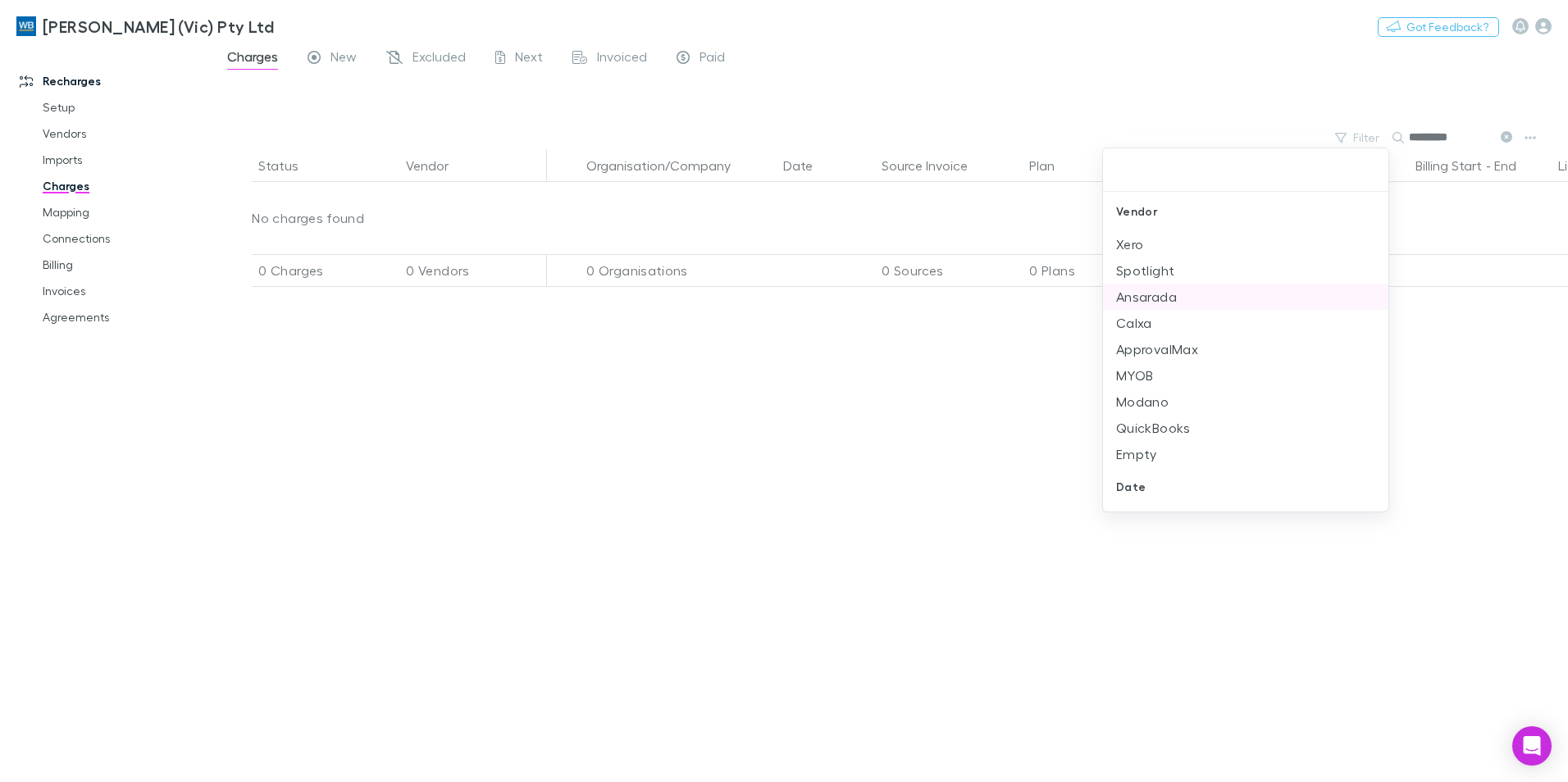
click at [1164, 291] on li "Ansarada" at bounding box center [1244, 296] width 285 height 26
click at [1511, 139] on div at bounding box center [784, 391] width 1568 height 782
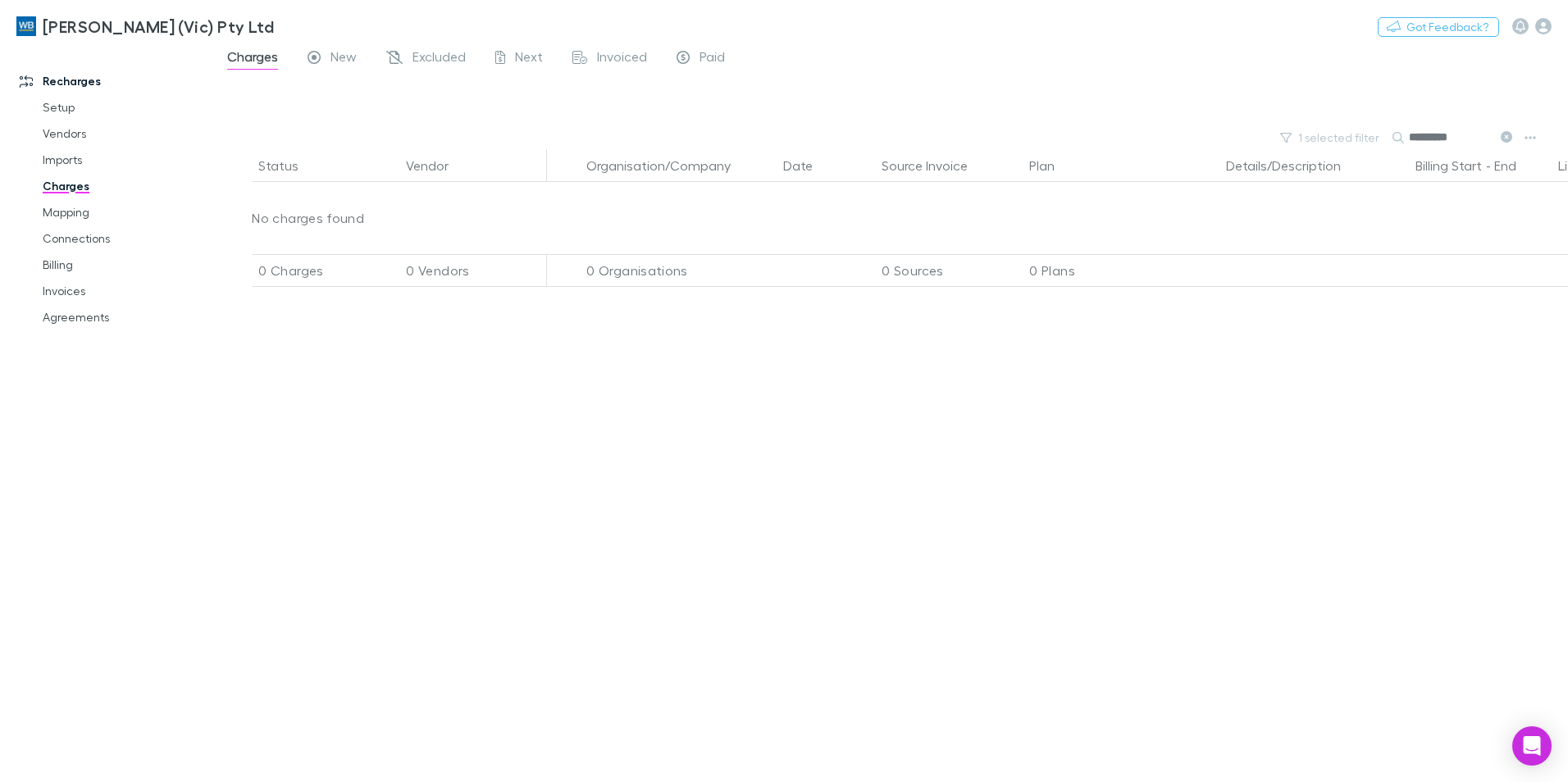
click at [1506, 139] on icon at bounding box center [1506, 137] width 11 height 11
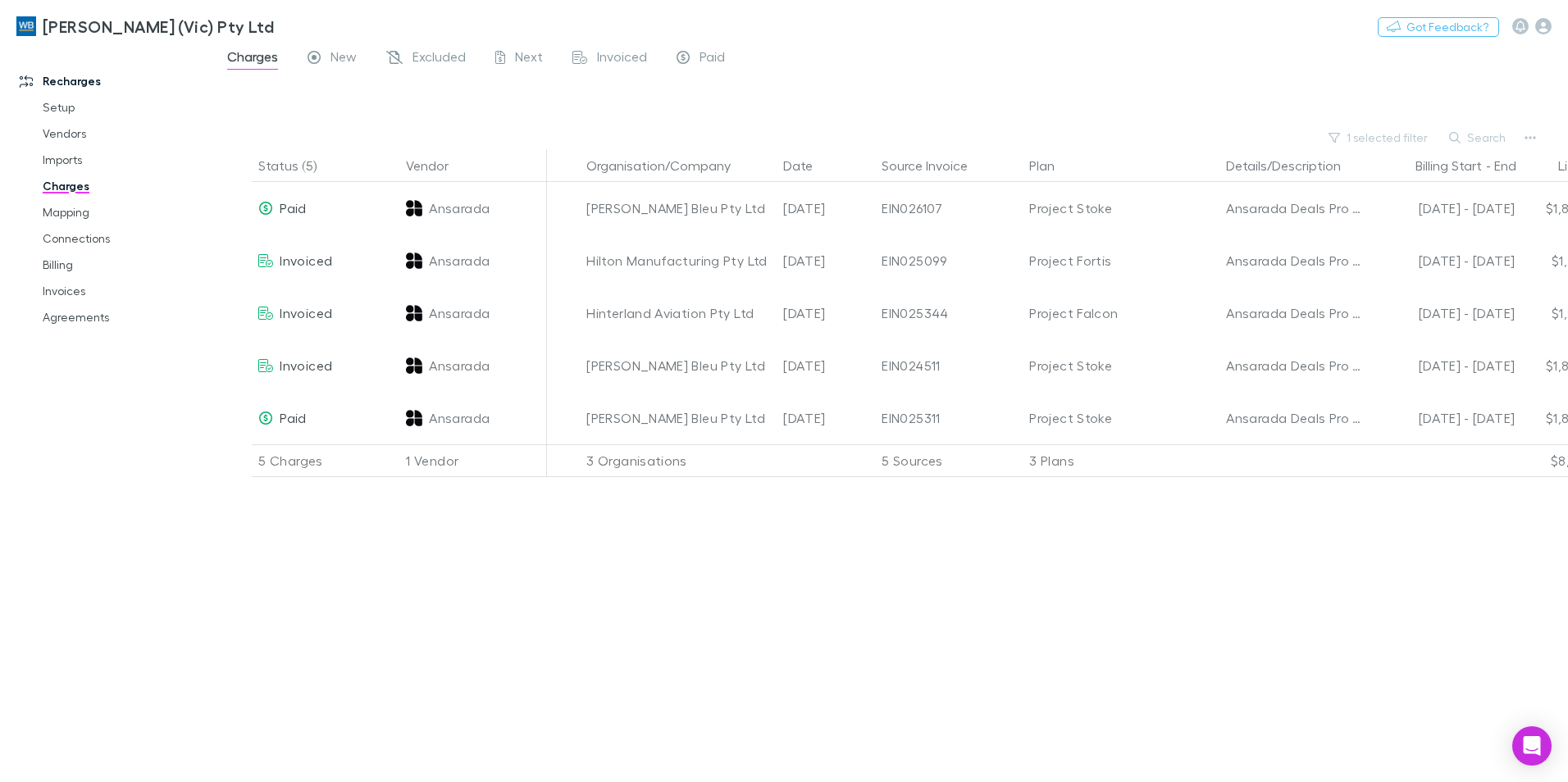
click at [1029, 589] on div "Status (5) Vendor Organisation/Company Date Source Invoice Plan Details/Descrip…" at bounding box center [889, 466] width 1355 height 633
click at [70, 165] on link "Imports" at bounding box center [124, 160] width 196 height 26
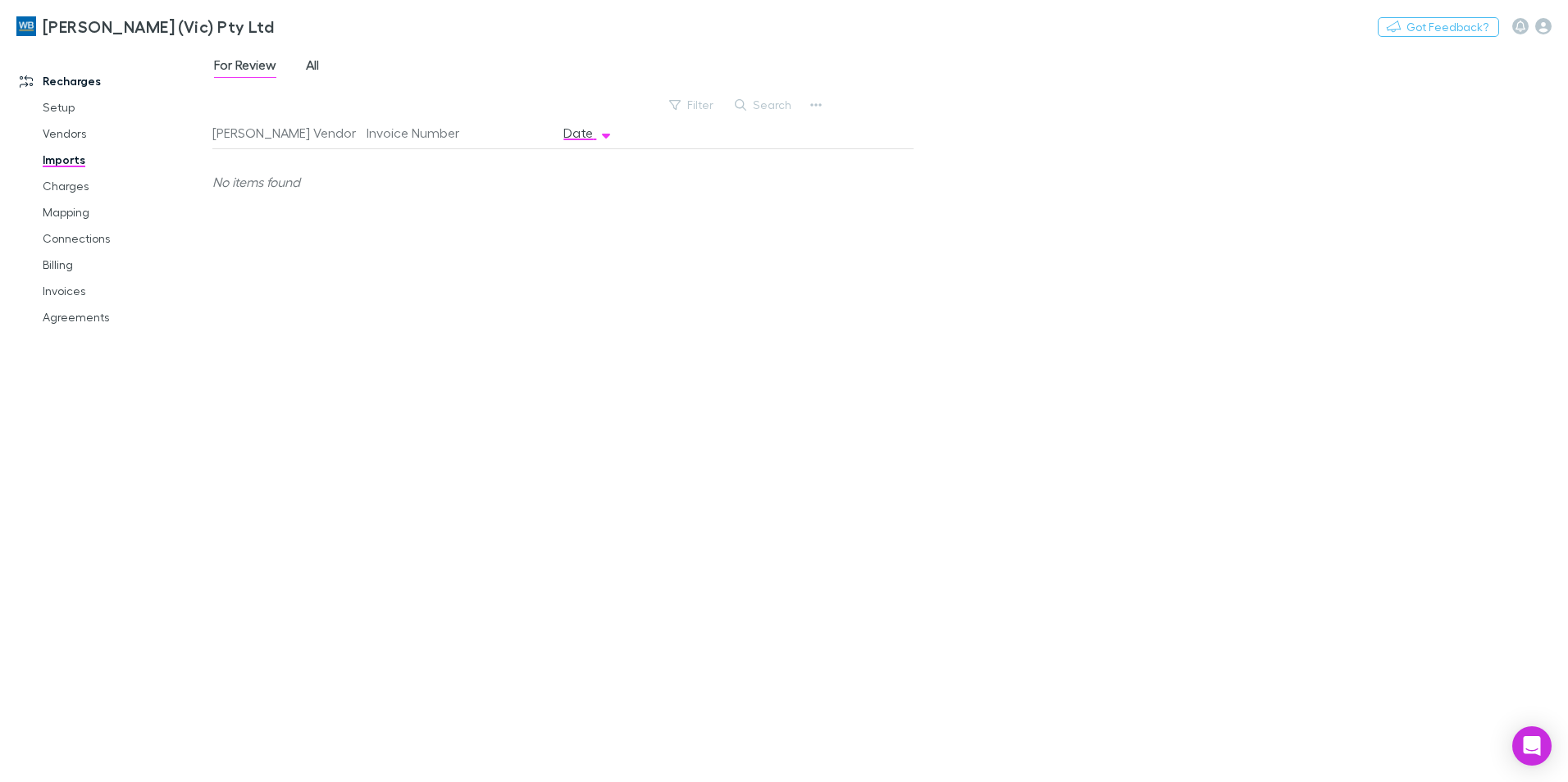
click at [307, 60] on span "All" at bounding box center [312, 68] width 13 height 21
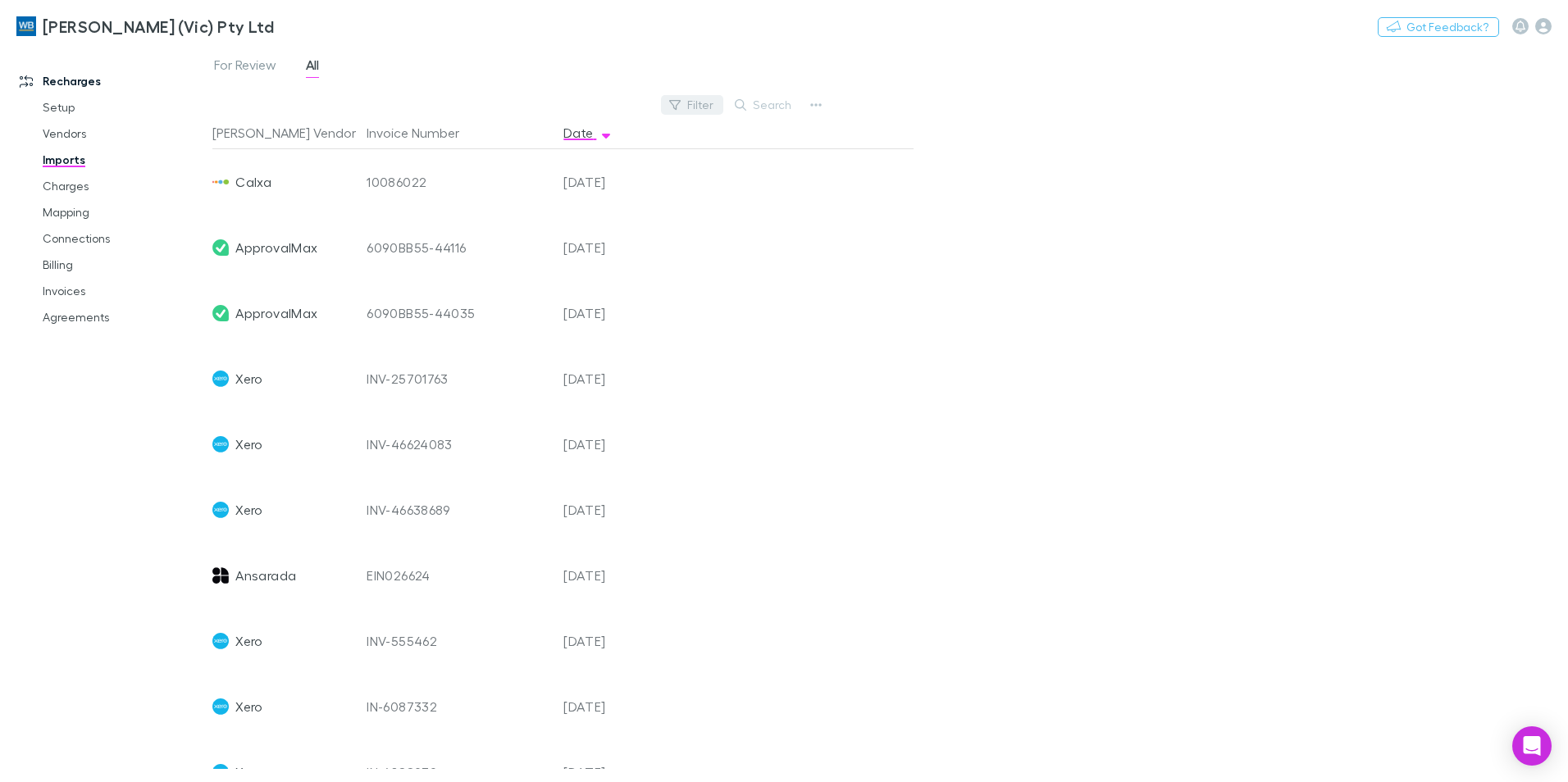
click at [696, 107] on button "Filter" at bounding box center [692, 104] width 62 height 19
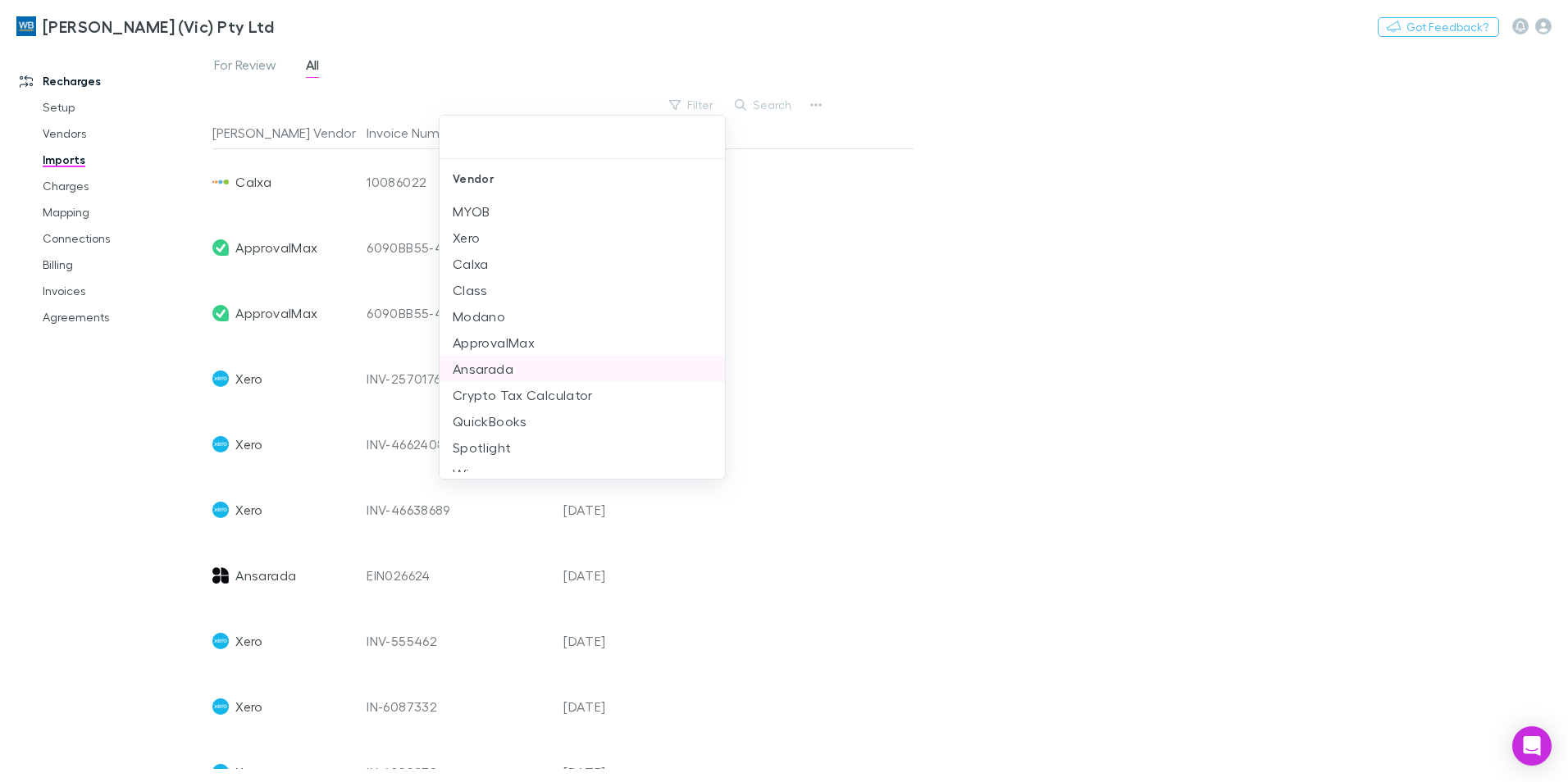
click at [506, 362] on li "Ansarada" at bounding box center [581, 369] width 285 height 26
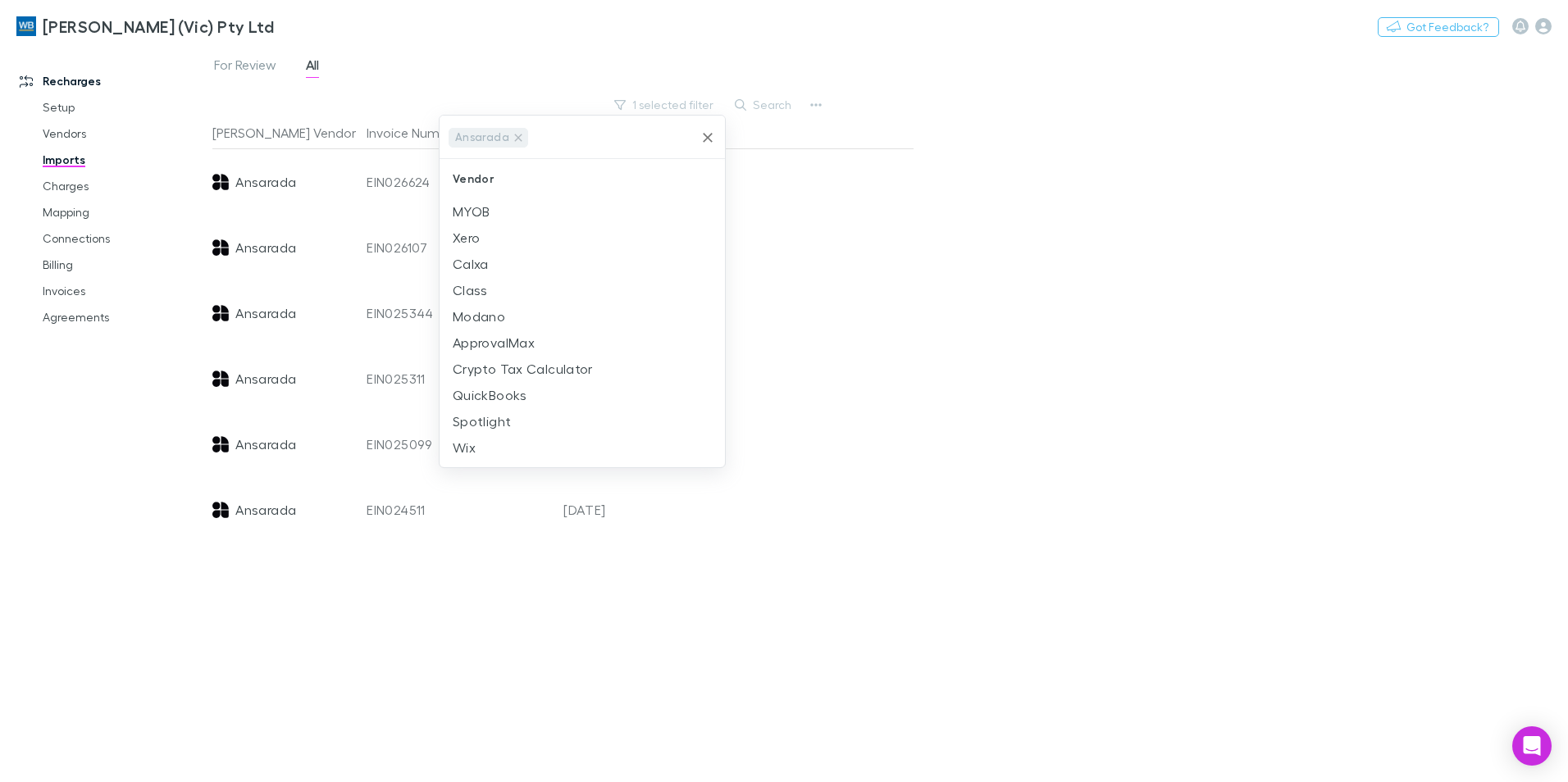
click at [1184, 460] on div at bounding box center [784, 391] width 1568 height 782
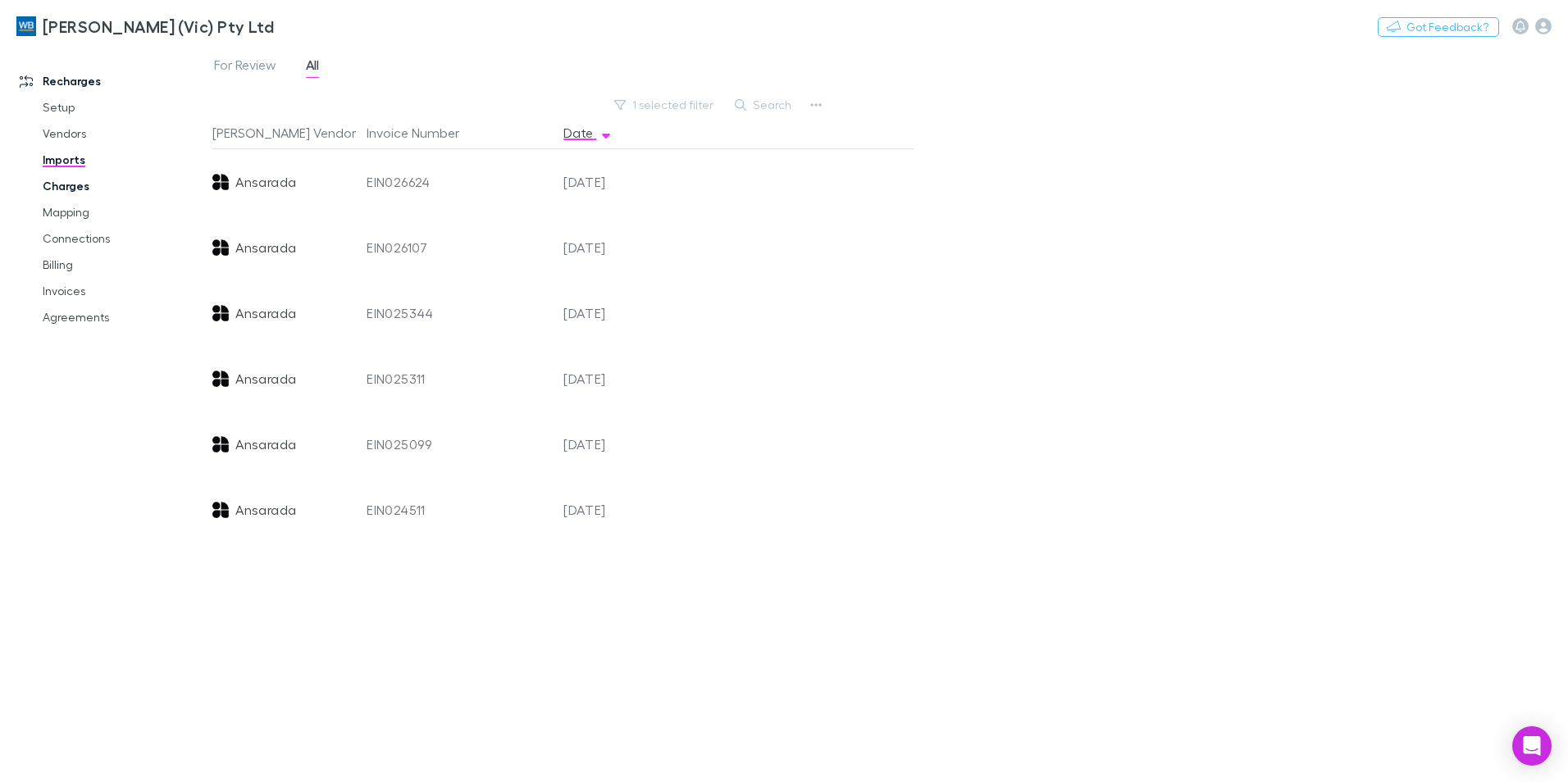
click at [69, 188] on link "Charges" at bounding box center [124, 186] width 196 height 26
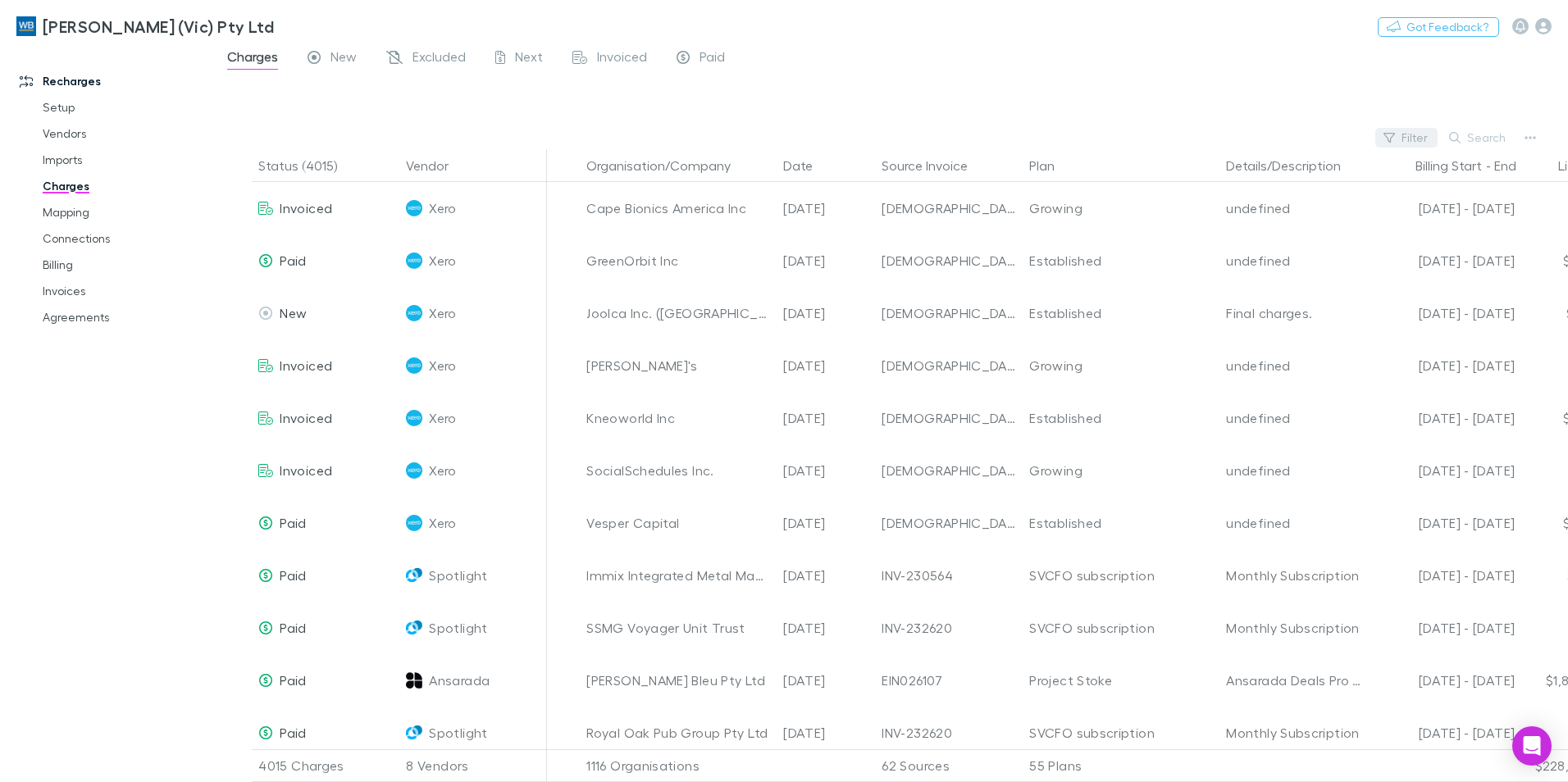
click at [1415, 145] on button "Filter" at bounding box center [1406, 138] width 62 height 19
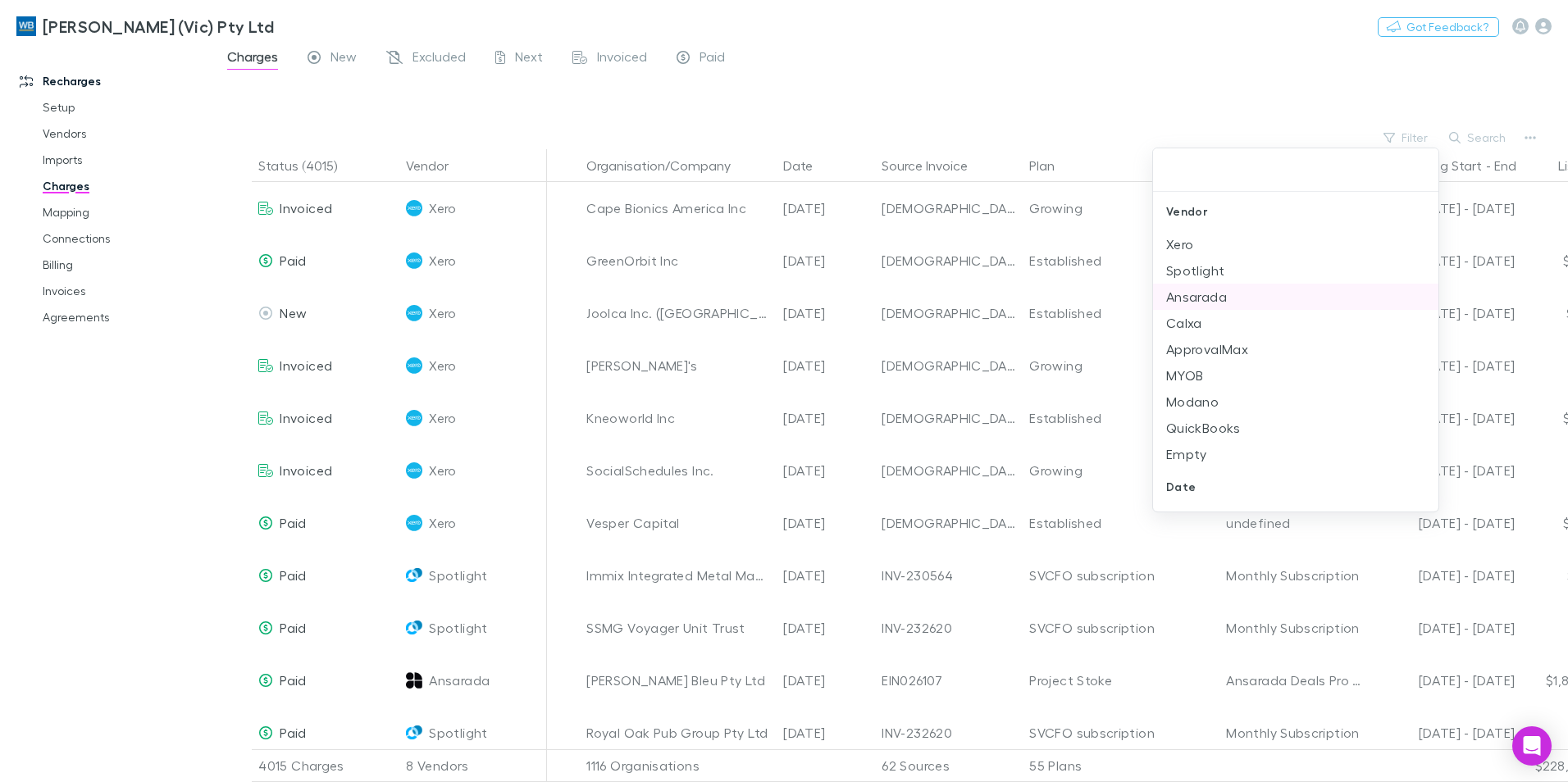
click at [1223, 289] on li "Ansarada" at bounding box center [1294, 296] width 285 height 26
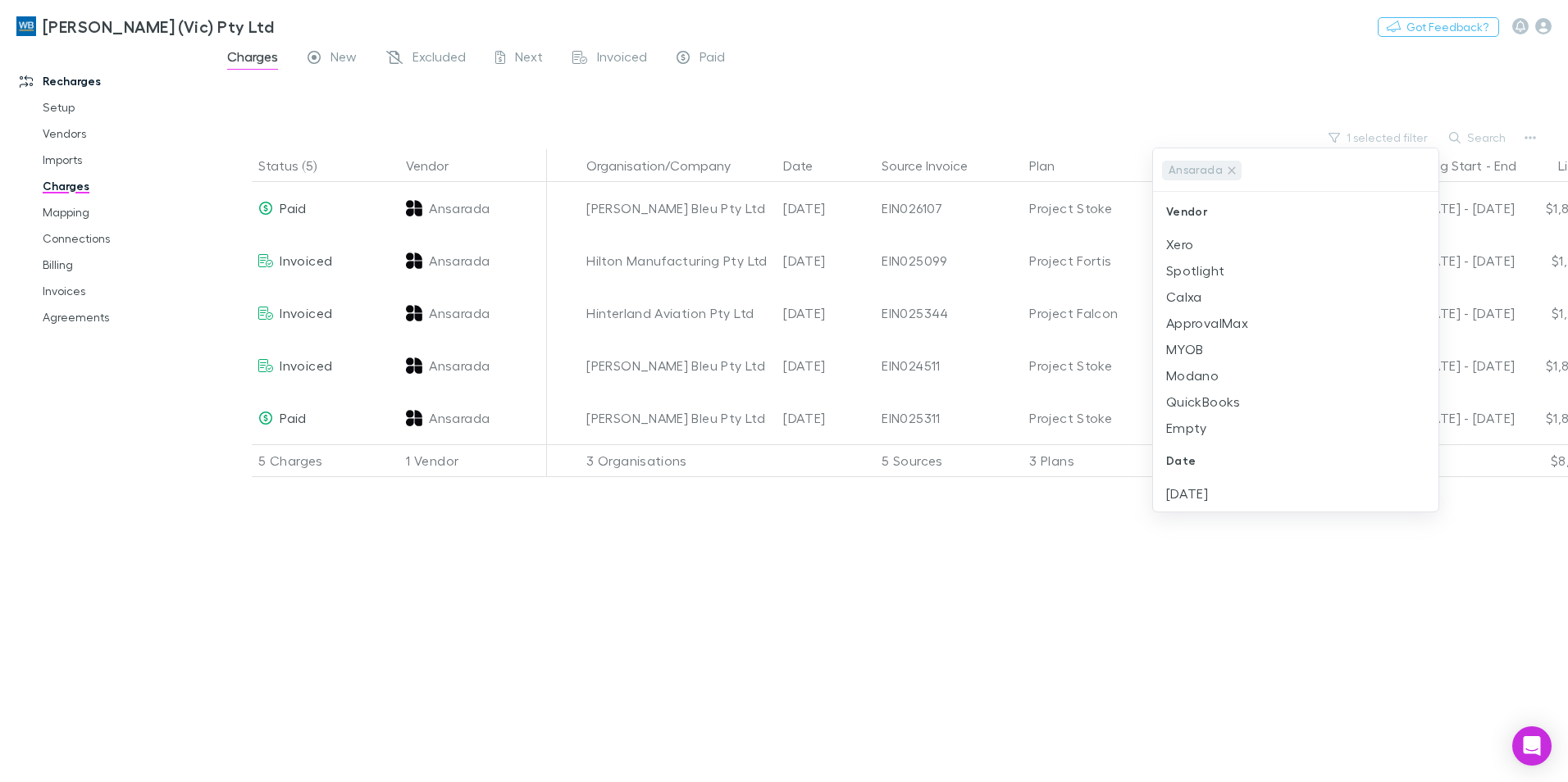
drag, startPoint x: 1146, startPoint y: 596, endPoint x: 1144, endPoint y: 579, distance: 17.1
click at [1146, 596] on div at bounding box center [784, 391] width 1568 height 782
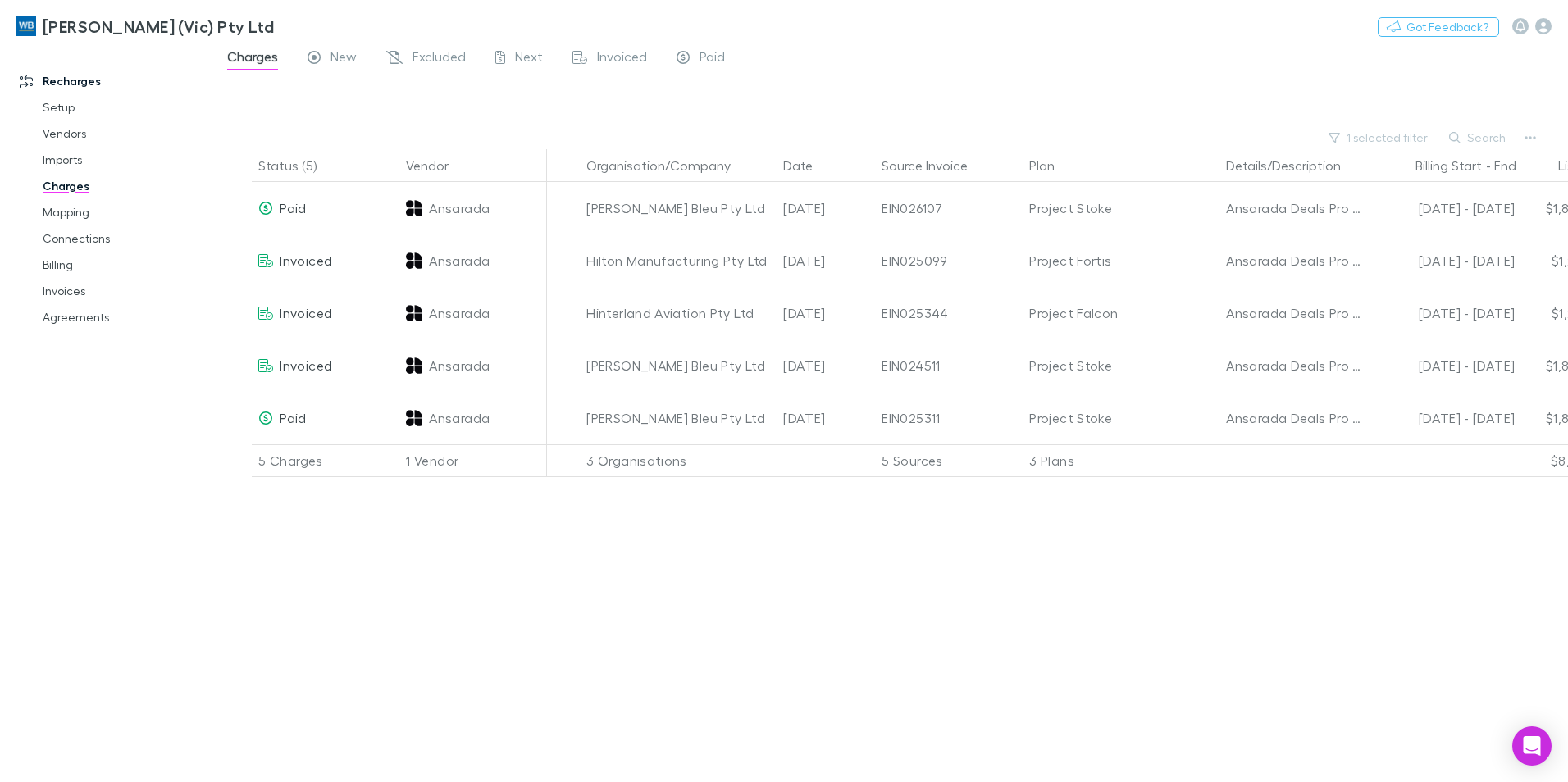
drag, startPoint x: 73, startPoint y: 158, endPoint x: 824, endPoint y: 351, distance: 775.4
click at [73, 158] on link "Imports" at bounding box center [124, 160] width 196 height 26
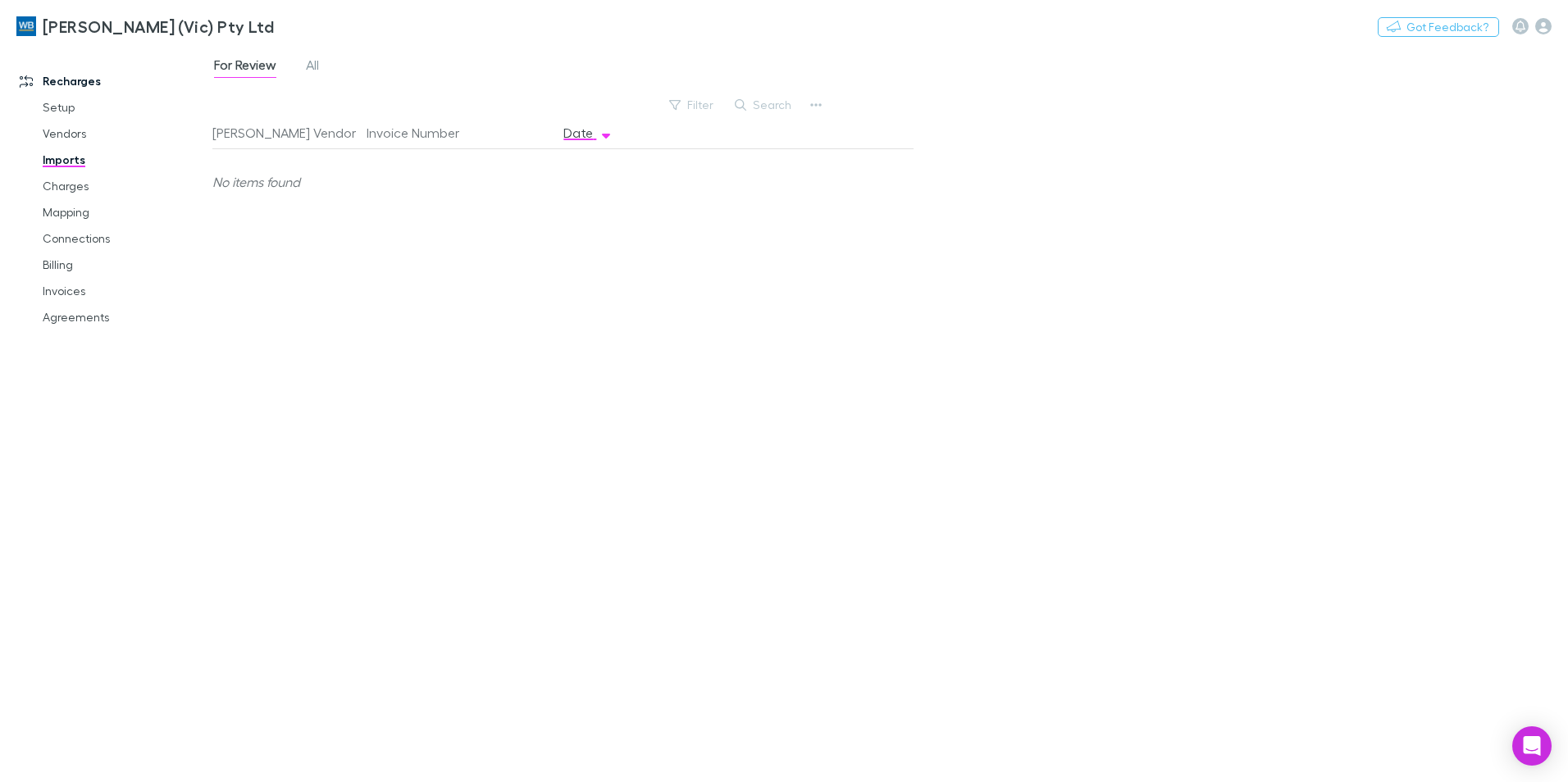
click at [323, 72] on div "For Review All" at bounding box center [273, 68] width 121 height 26
click at [317, 69] on span "All" at bounding box center [312, 68] width 13 height 21
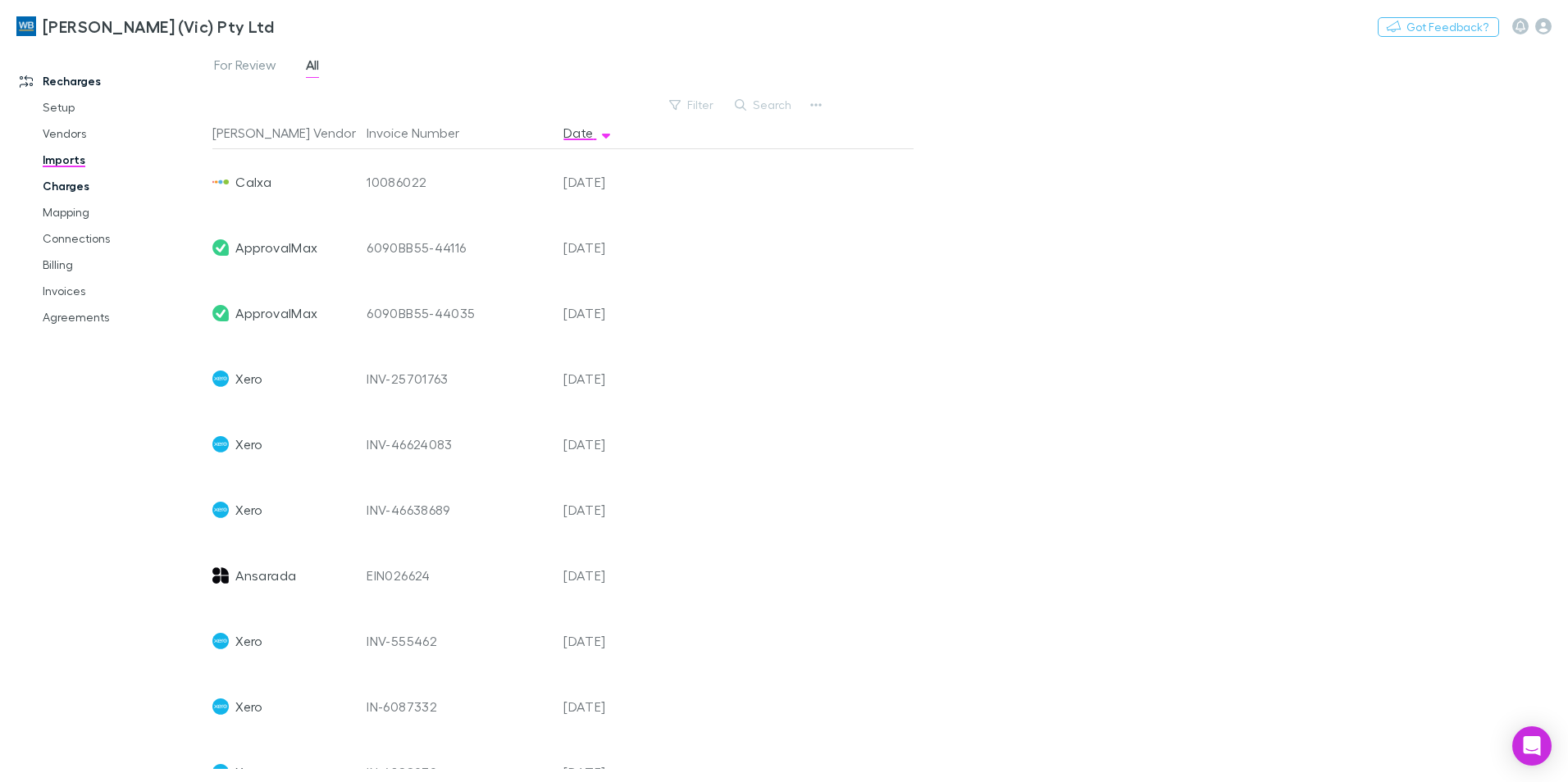
click at [92, 181] on link "Charges" at bounding box center [124, 186] width 196 height 26
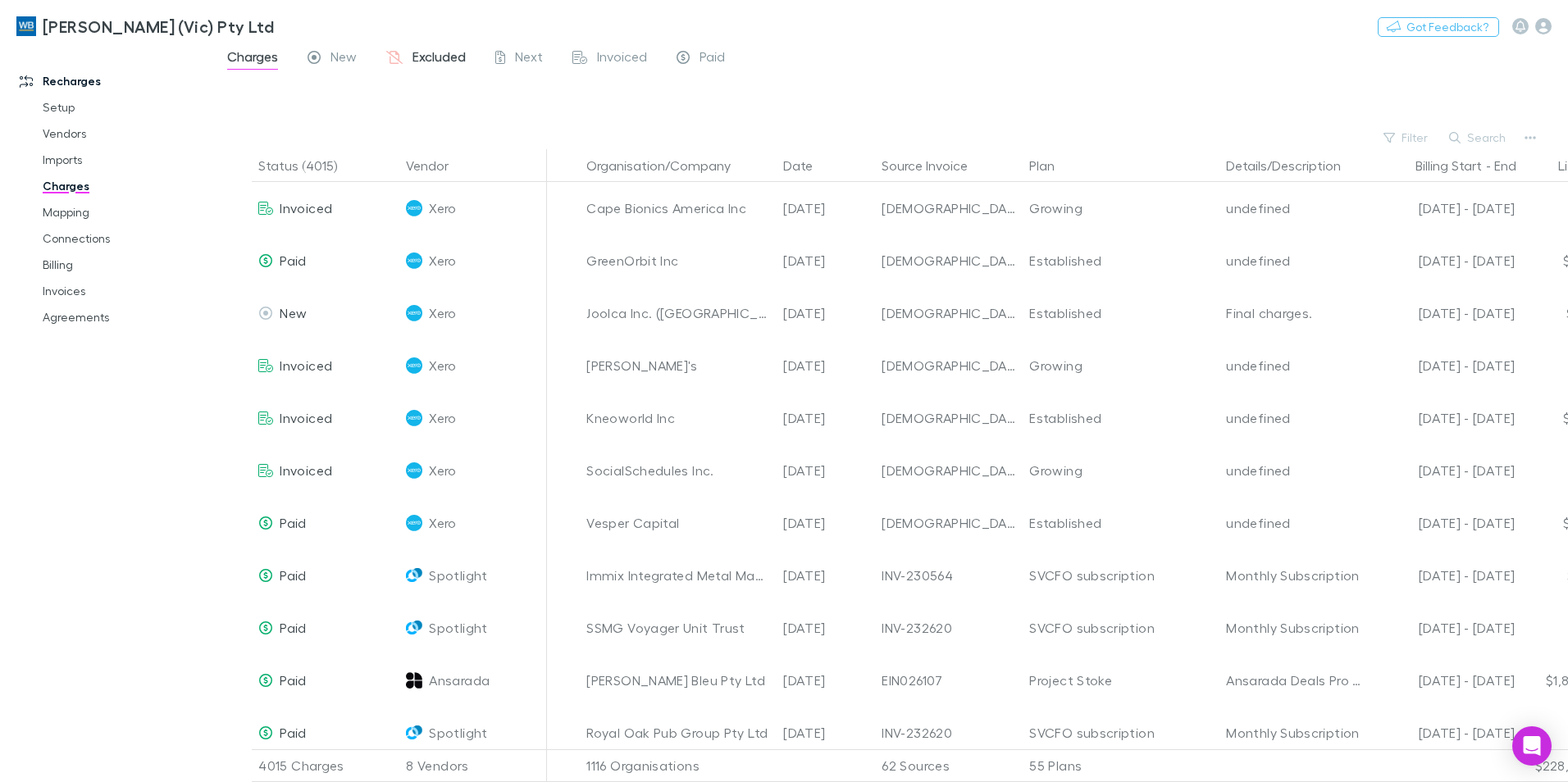
click at [437, 58] on span "Excluded" at bounding box center [438, 59] width 53 height 21
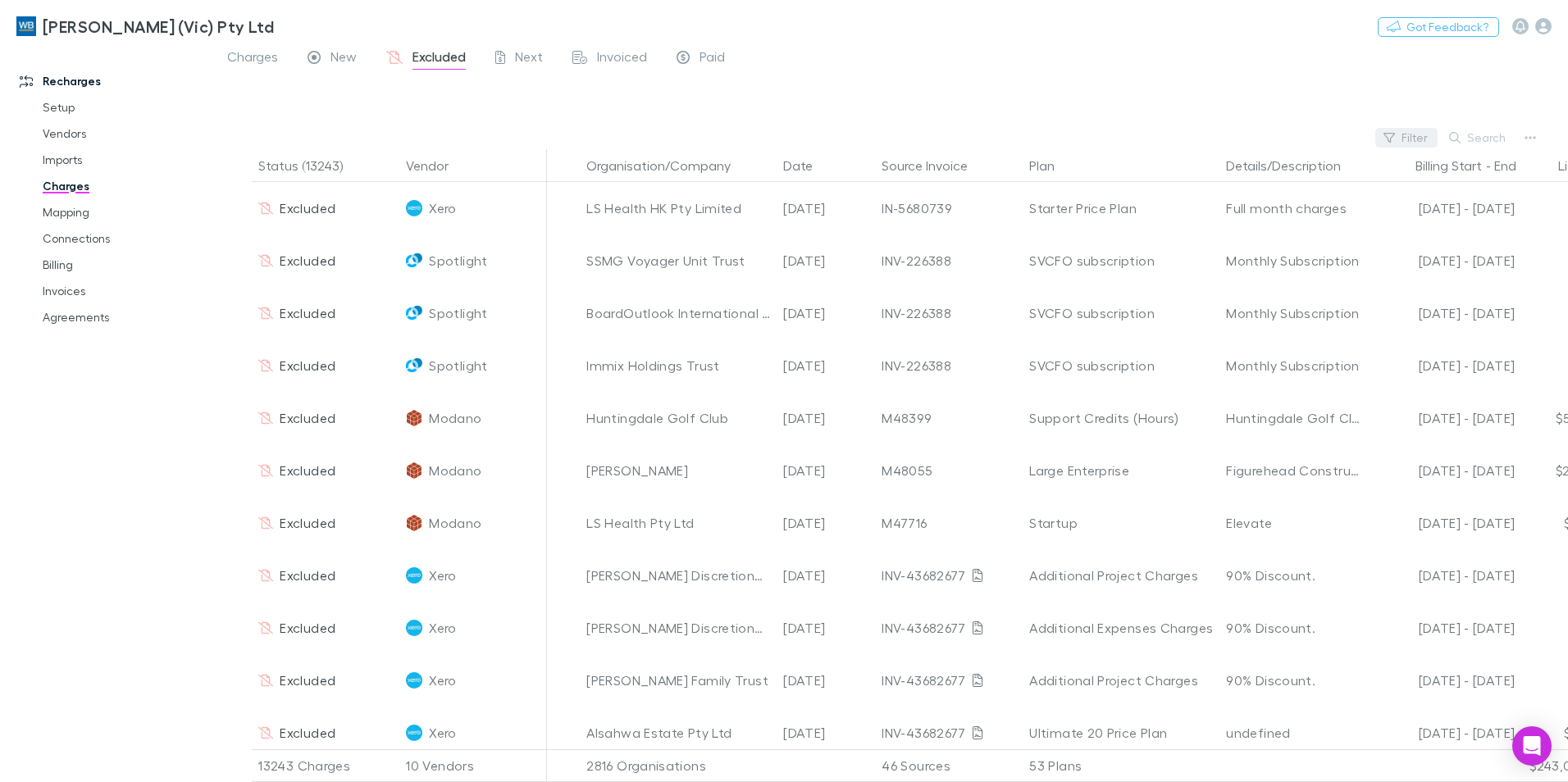
click at [1405, 135] on button "Filter" at bounding box center [1406, 138] width 62 height 19
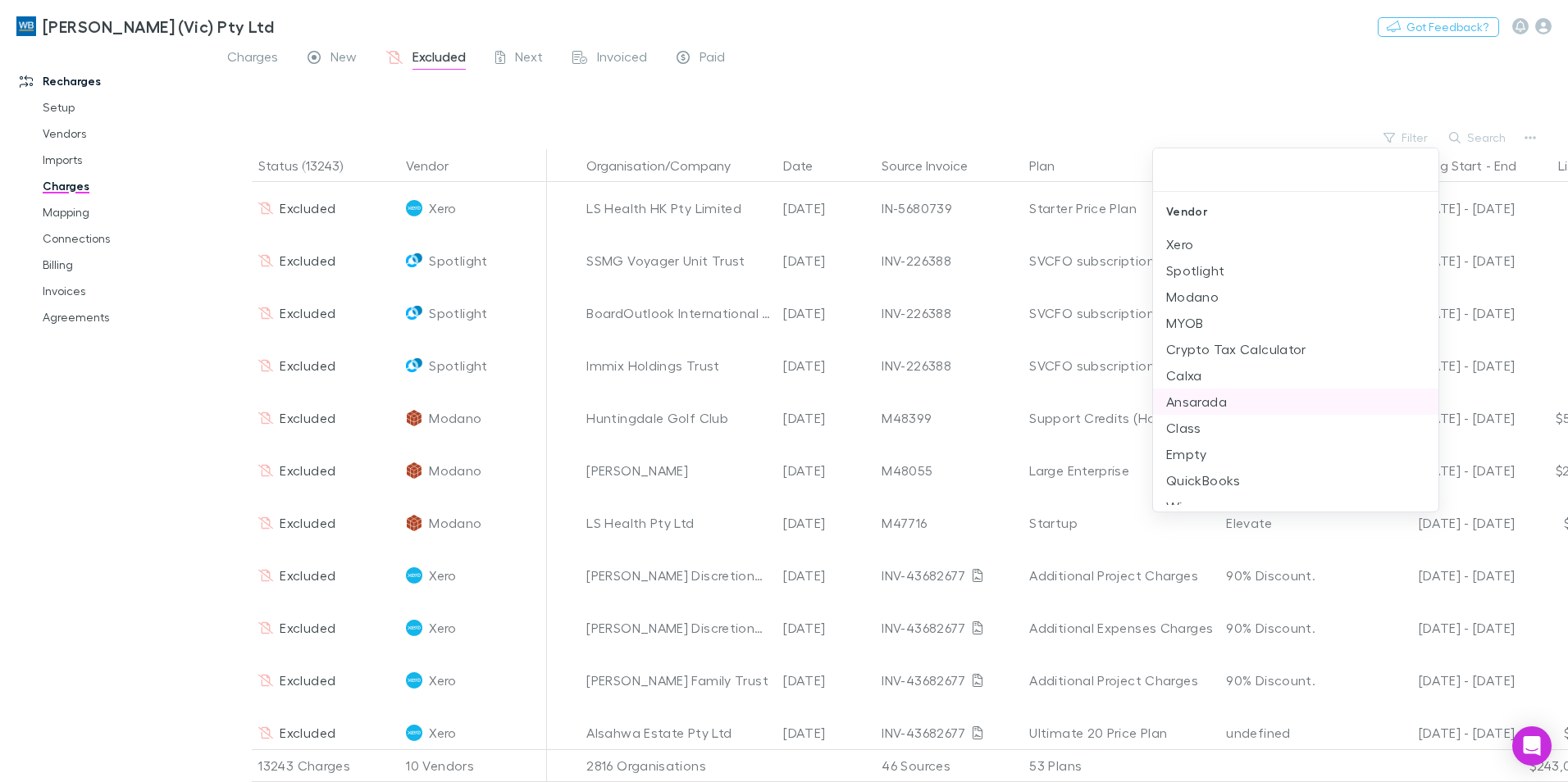
click at [1215, 393] on li "Ansarada" at bounding box center [1294, 402] width 285 height 26
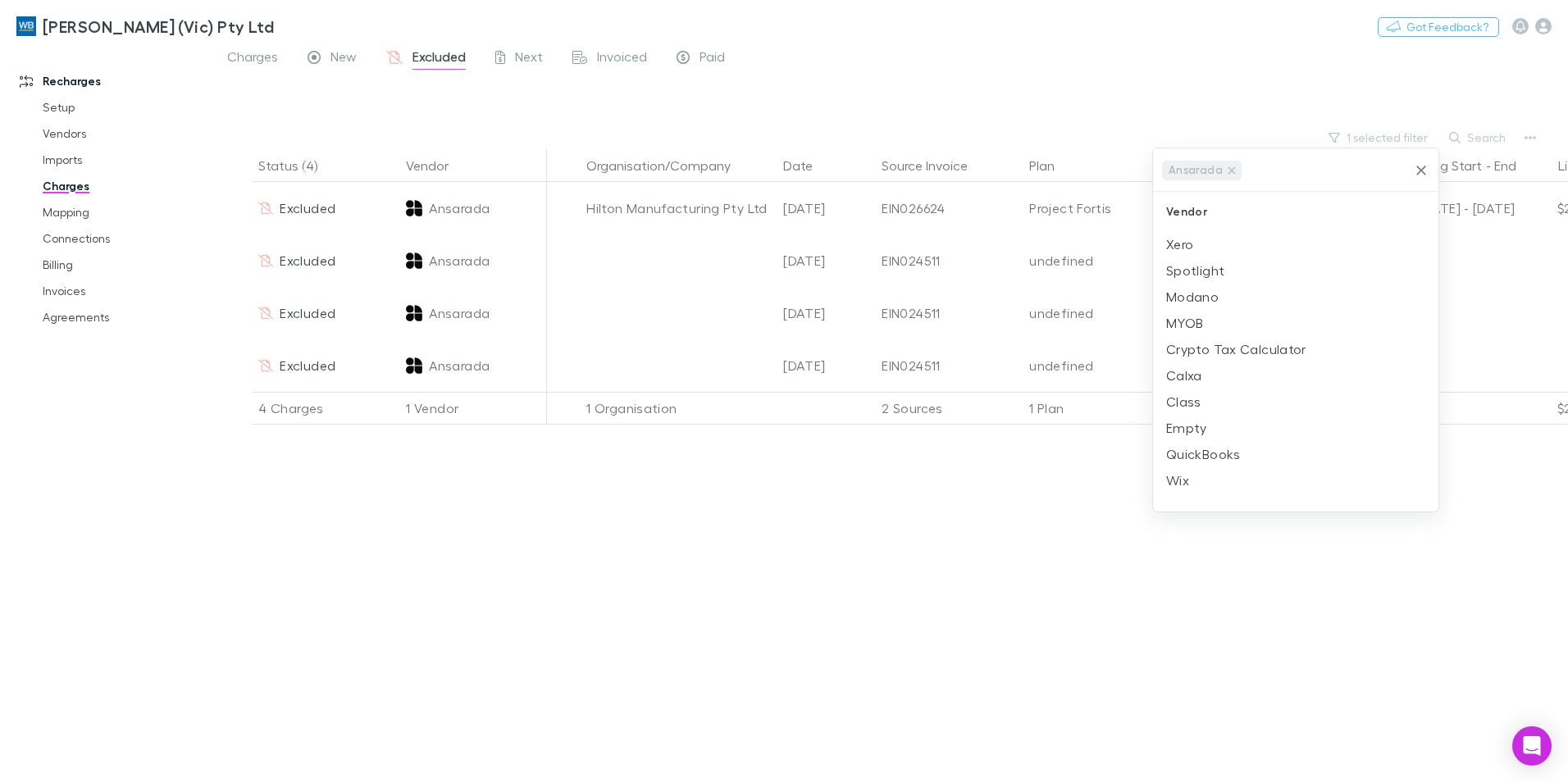
click at [858, 110] on div at bounding box center [784, 391] width 1568 height 782
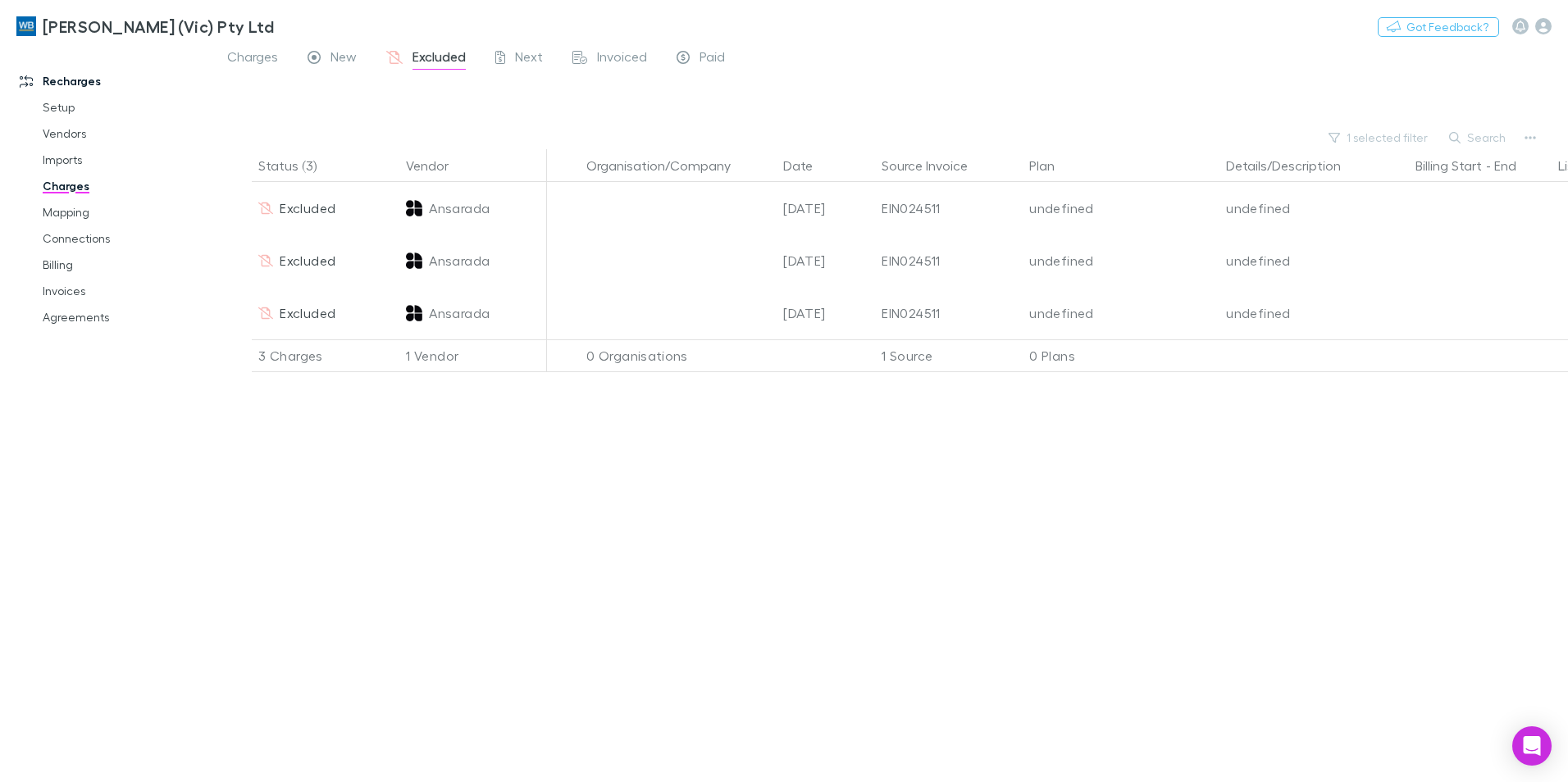
drag, startPoint x: 75, startPoint y: 182, endPoint x: 246, endPoint y: 61, distance: 209.5
click at [75, 182] on link "Charges" at bounding box center [124, 186] width 196 height 26
click at [261, 55] on main "Charges New Excluded Next Invoiced Paid 1 selected filter Search Status (3) Ven…" at bounding box center [889, 414] width 1355 height 736
click at [253, 53] on main "Charges New Excluded Next Invoiced Paid 1 selected filter Search Status (3) Ven…" at bounding box center [889, 414] width 1355 height 736
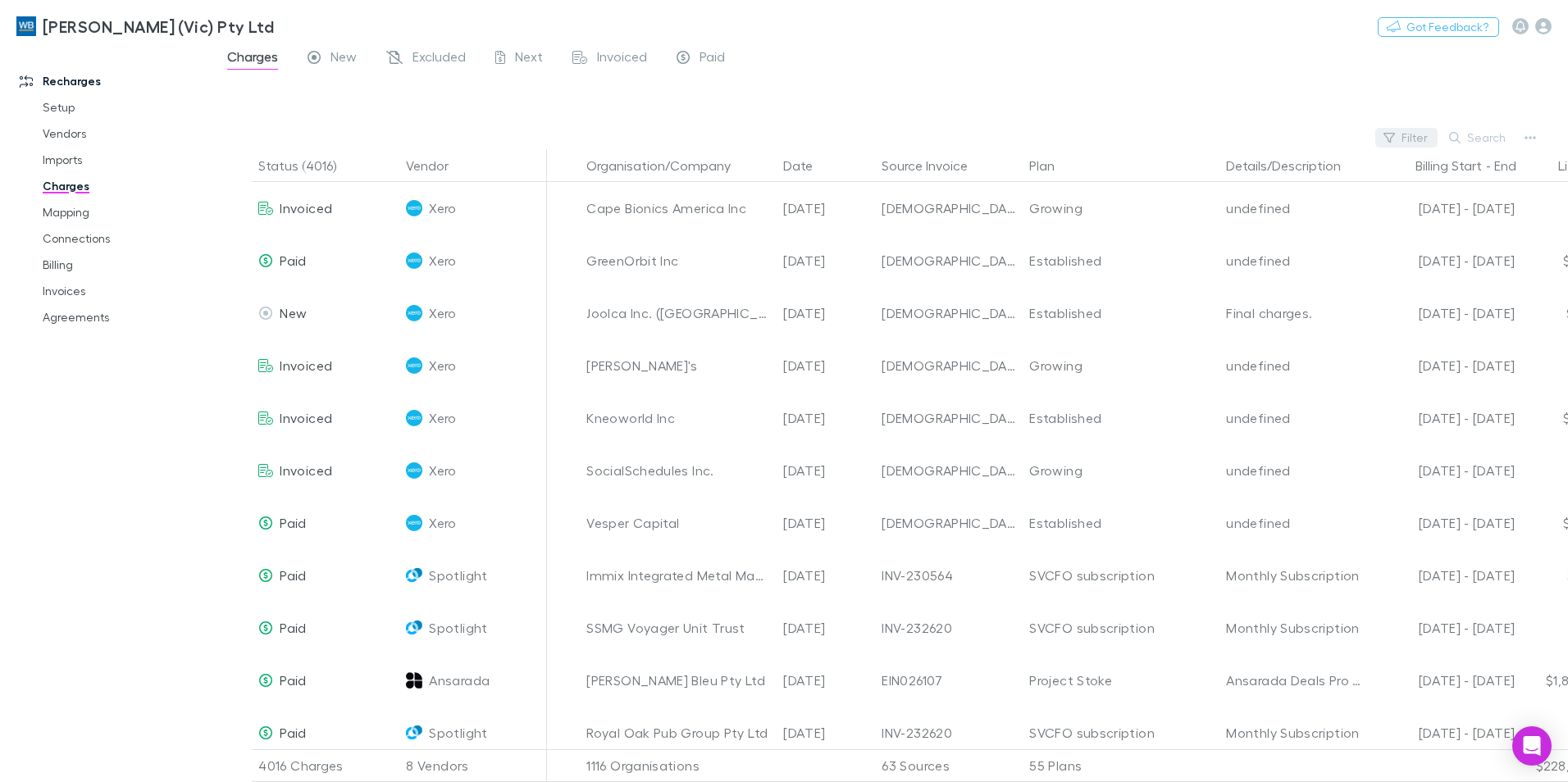
click at [1400, 136] on button "Filter" at bounding box center [1406, 138] width 62 height 19
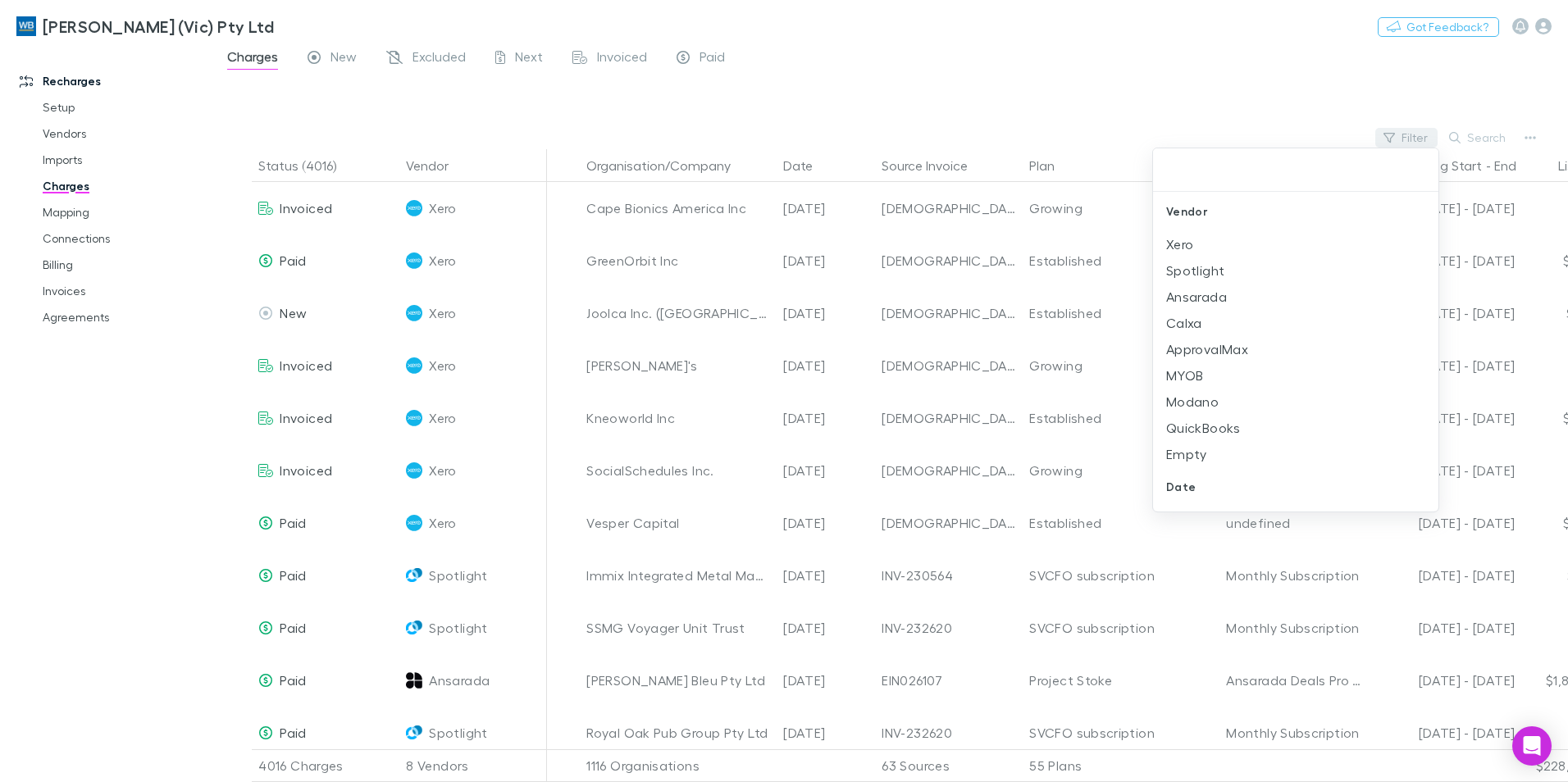
click at [1403, 137] on div at bounding box center [784, 391] width 1568 height 782
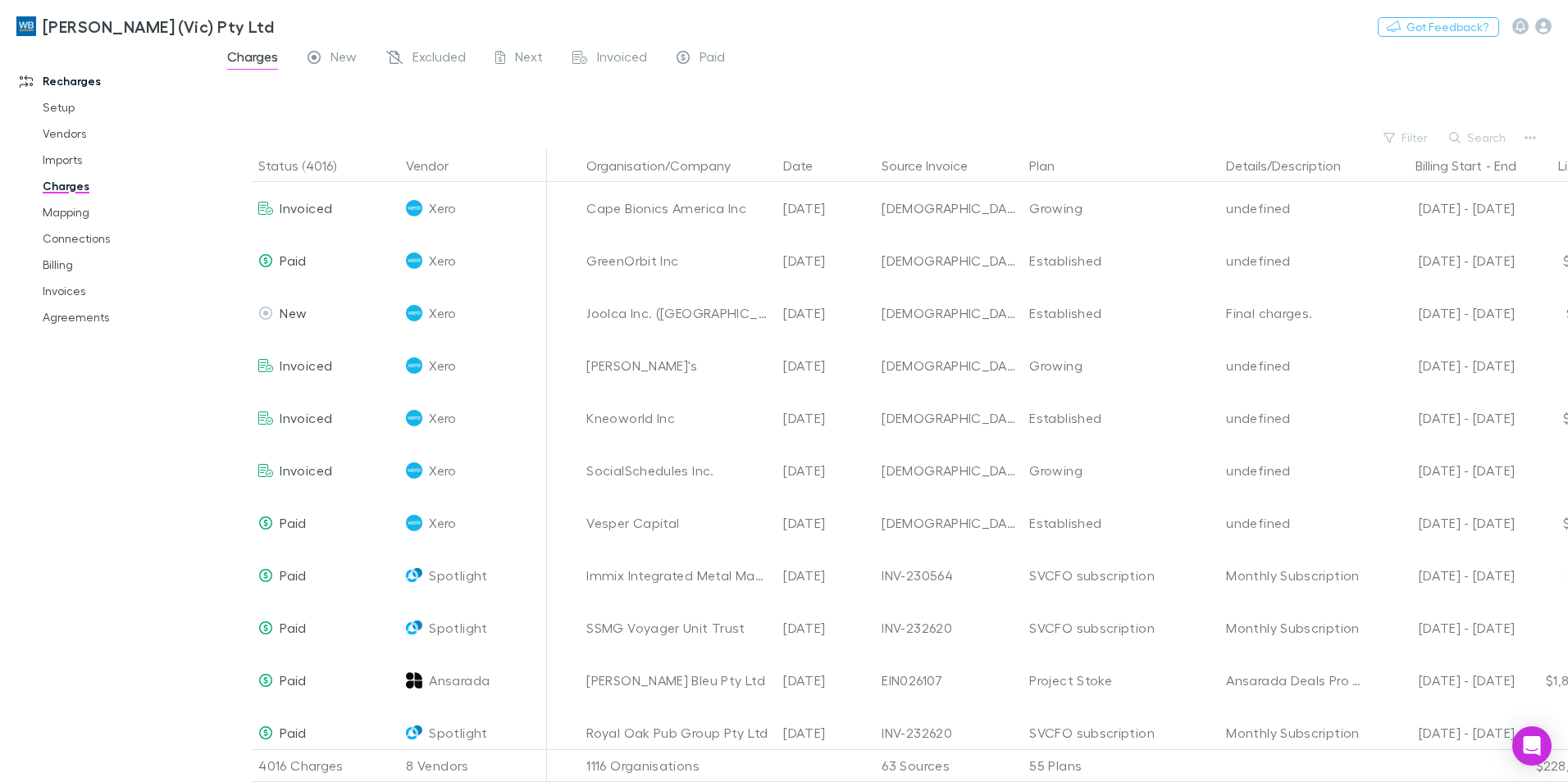
click at [1403, 137] on button "Filter" at bounding box center [1406, 138] width 62 height 19
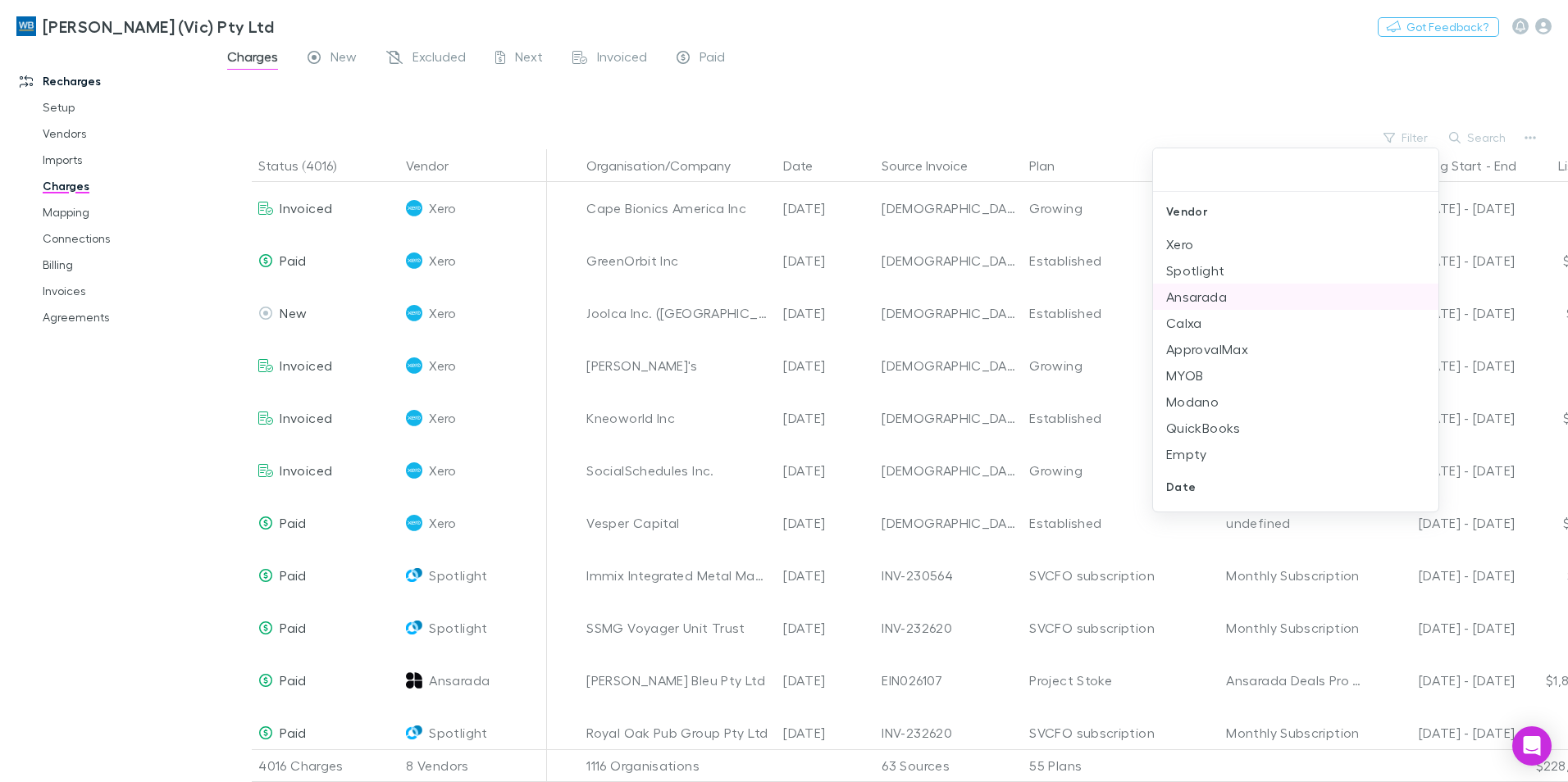
click at [1216, 302] on li "Ansarada" at bounding box center [1294, 296] width 285 height 26
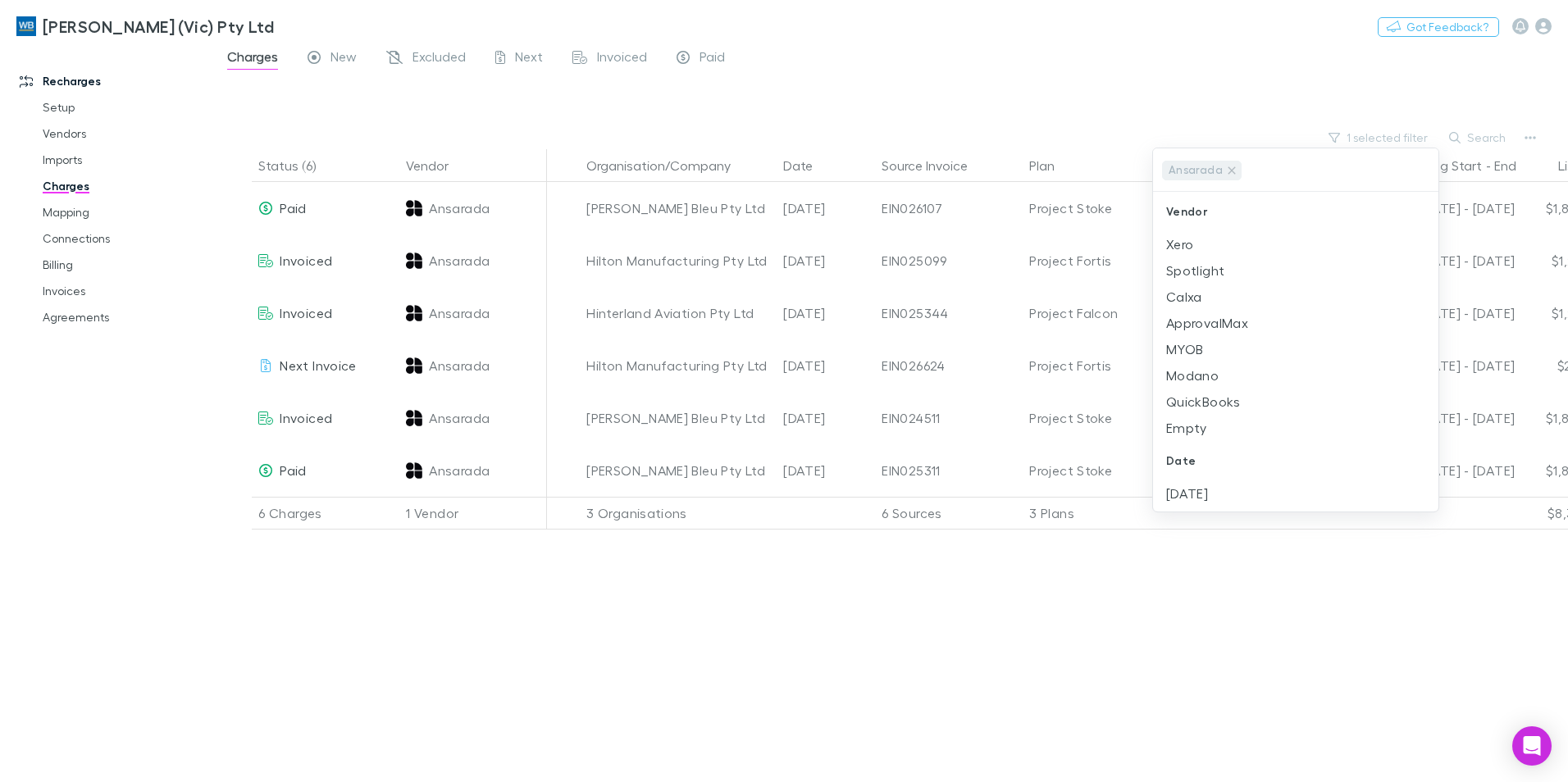
click at [792, 673] on div at bounding box center [784, 391] width 1568 height 782
